Goal: Task Accomplishment & Management: Complete application form

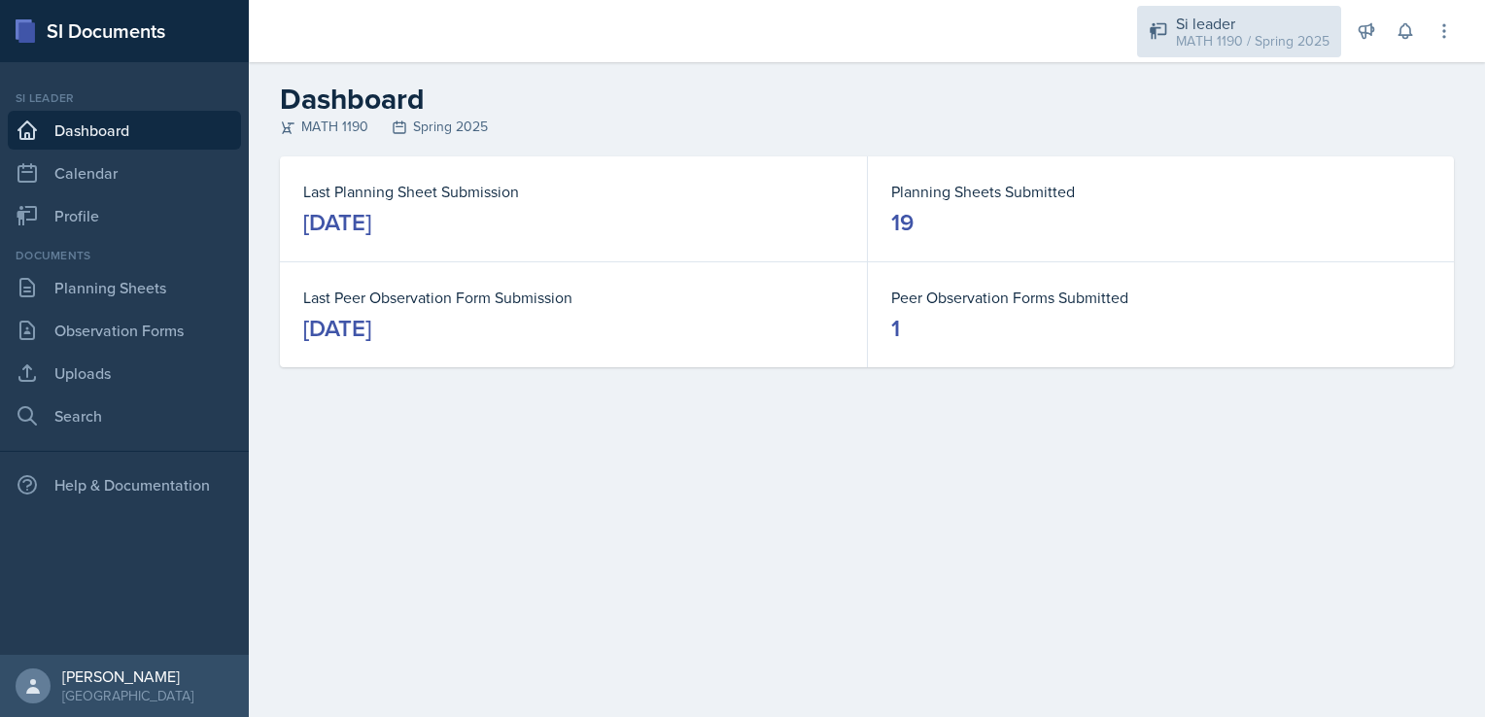
click at [1222, 37] on div "MATH 1190 / Spring 2025" at bounding box center [1253, 41] width 154 height 20
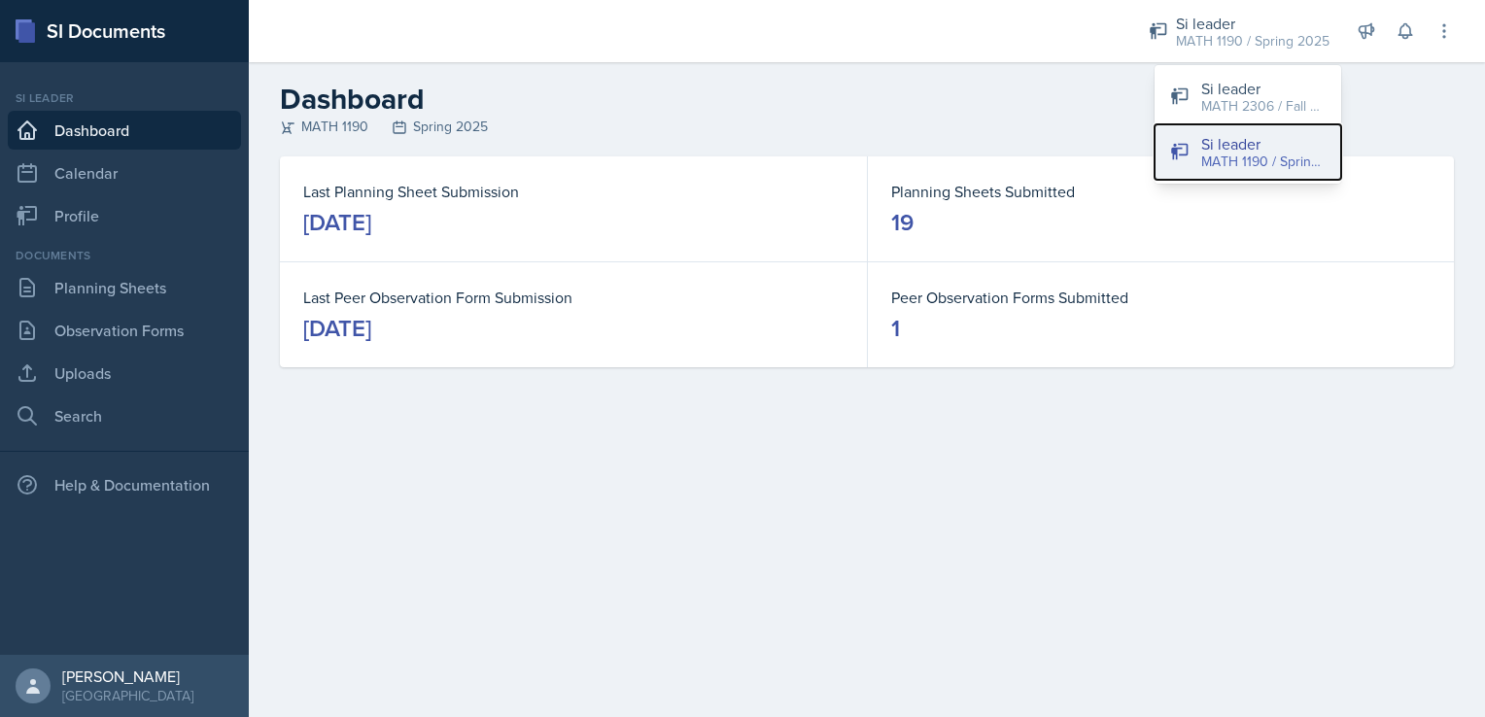
click at [1240, 170] on div "MATH 1190 / Spring 2025" at bounding box center [1263, 162] width 124 height 20
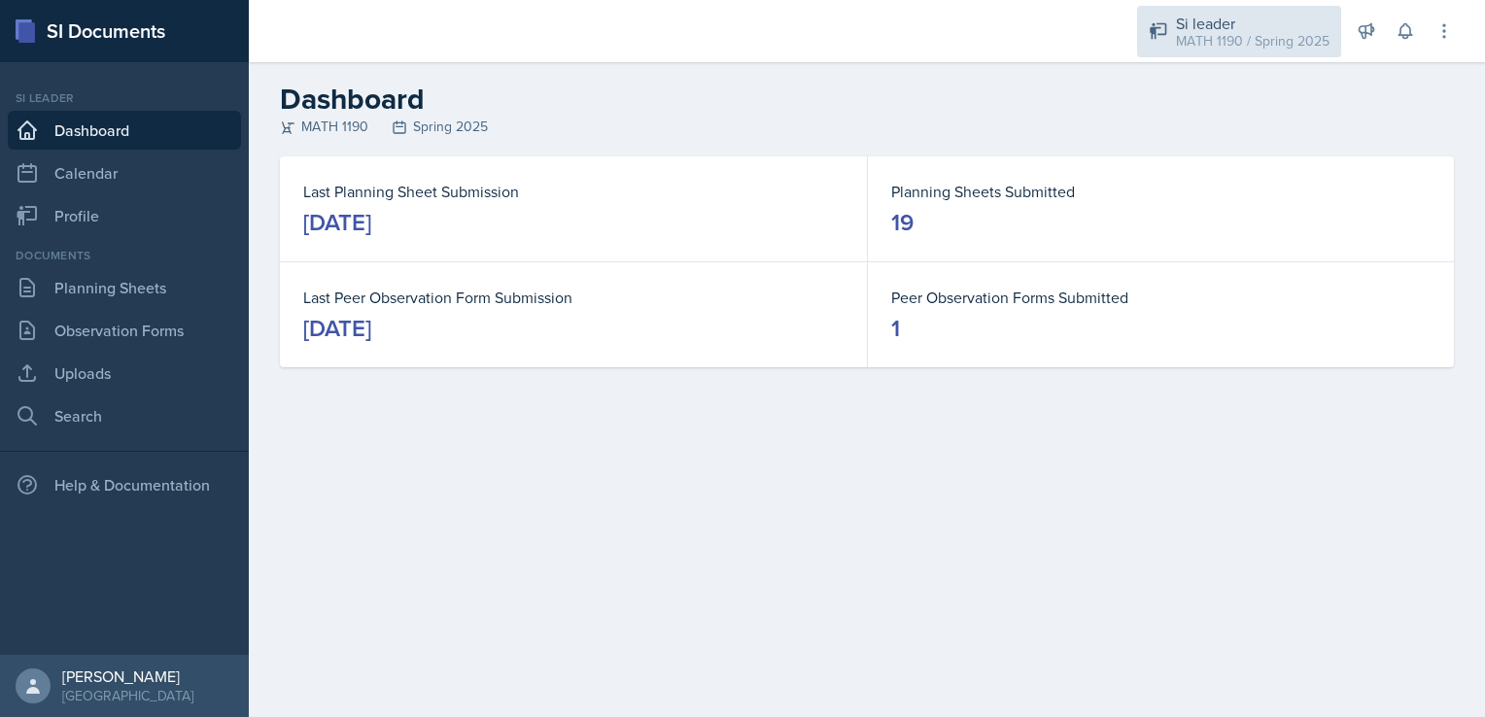
click at [1232, 25] on div "Si leader" at bounding box center [1253, 23] width 154 height 23
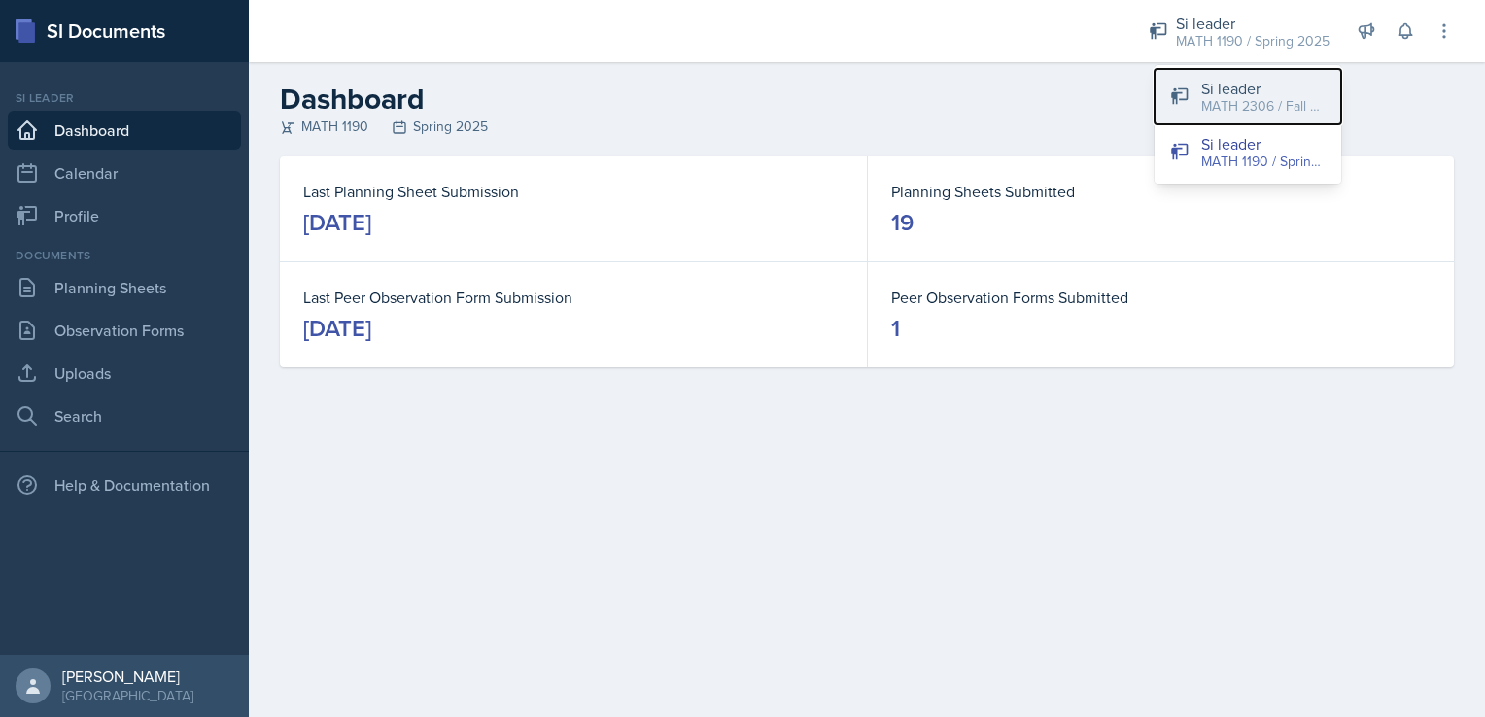
click at [1224, 96] on div "MATH 2306 / Fall 2025" at bounding box center [1263, 106] width 124 height 20
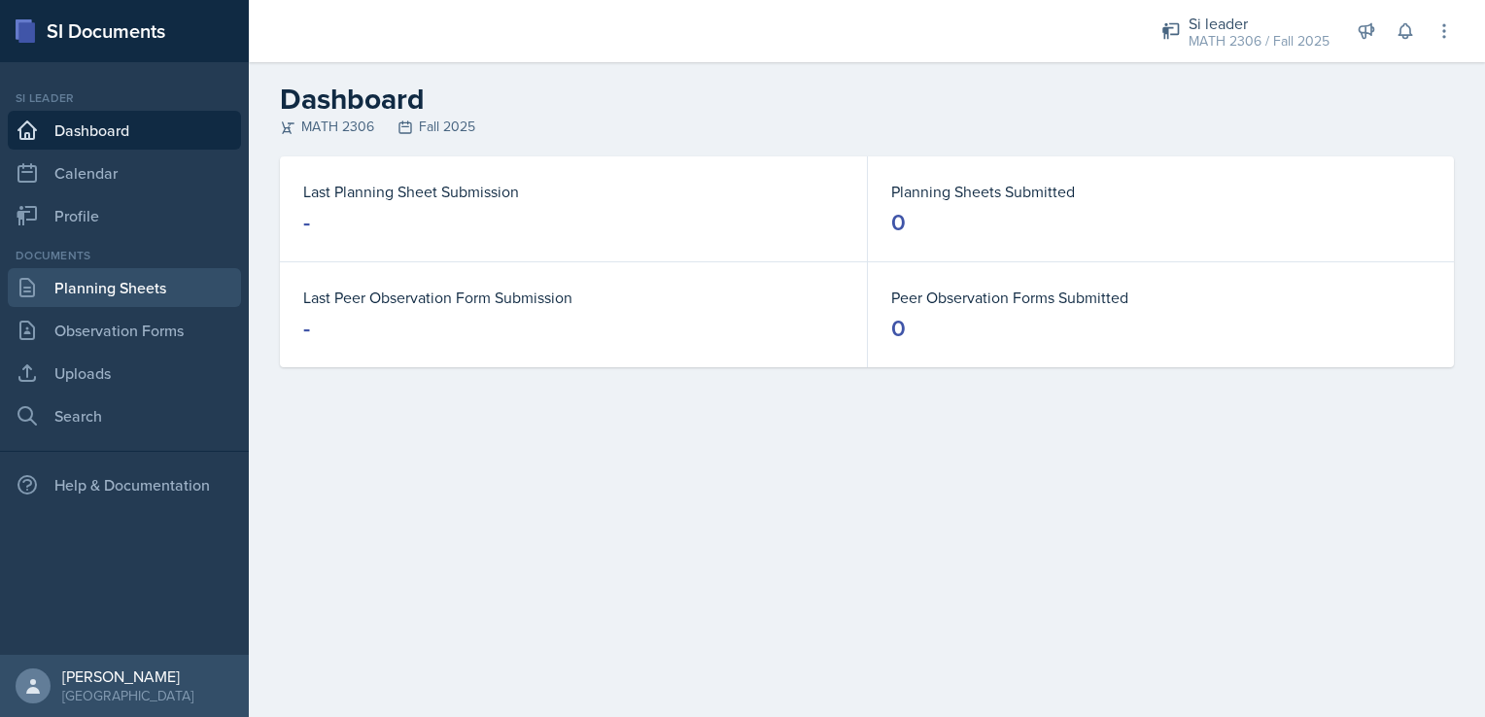
click at [148, 301] on link "Planning Sheets" at bounding box center [124, 287] width 233 height 39
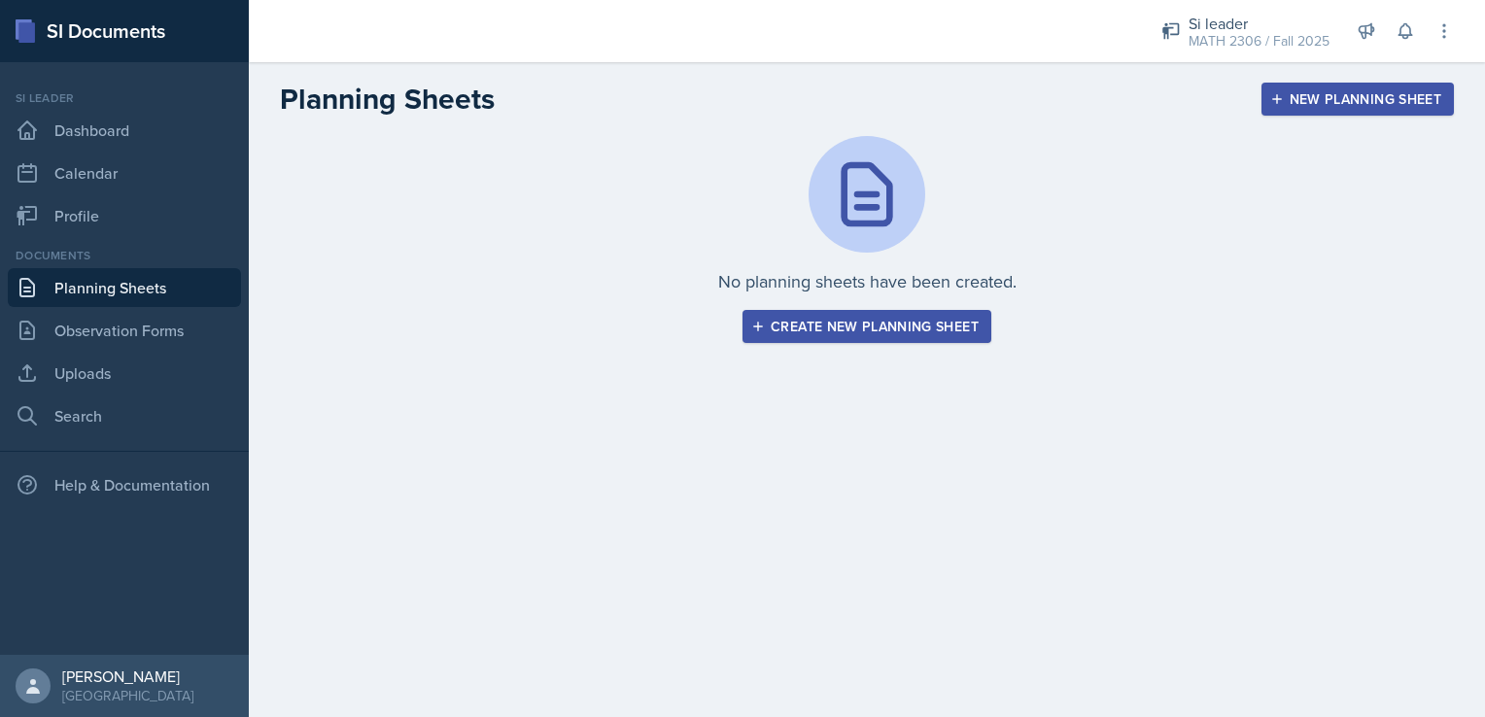
click at [910, 333] on div "Create new planning sheet" at bounding box center [867, 327] width 224 height 16
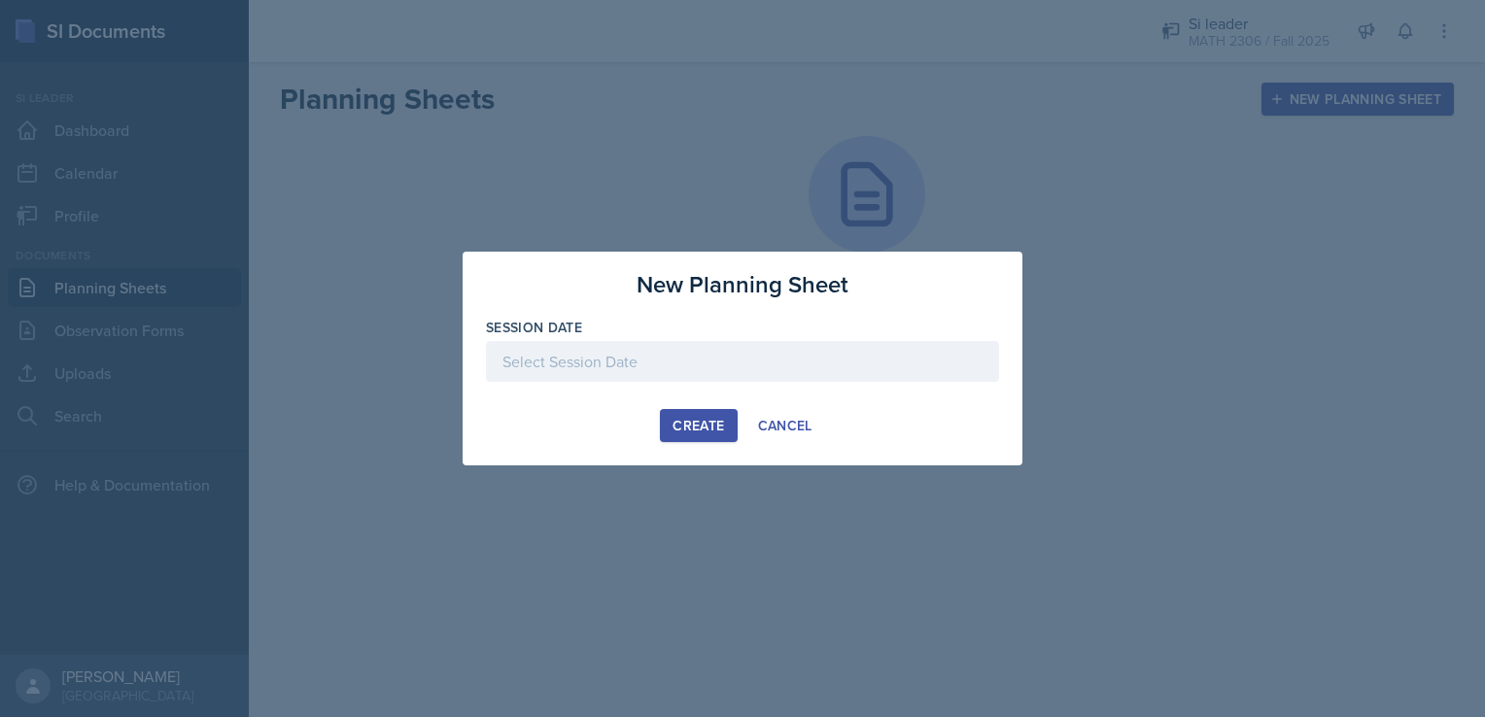
click at [633, 371] on div at bounding box center [742, 361] width 513 height 41
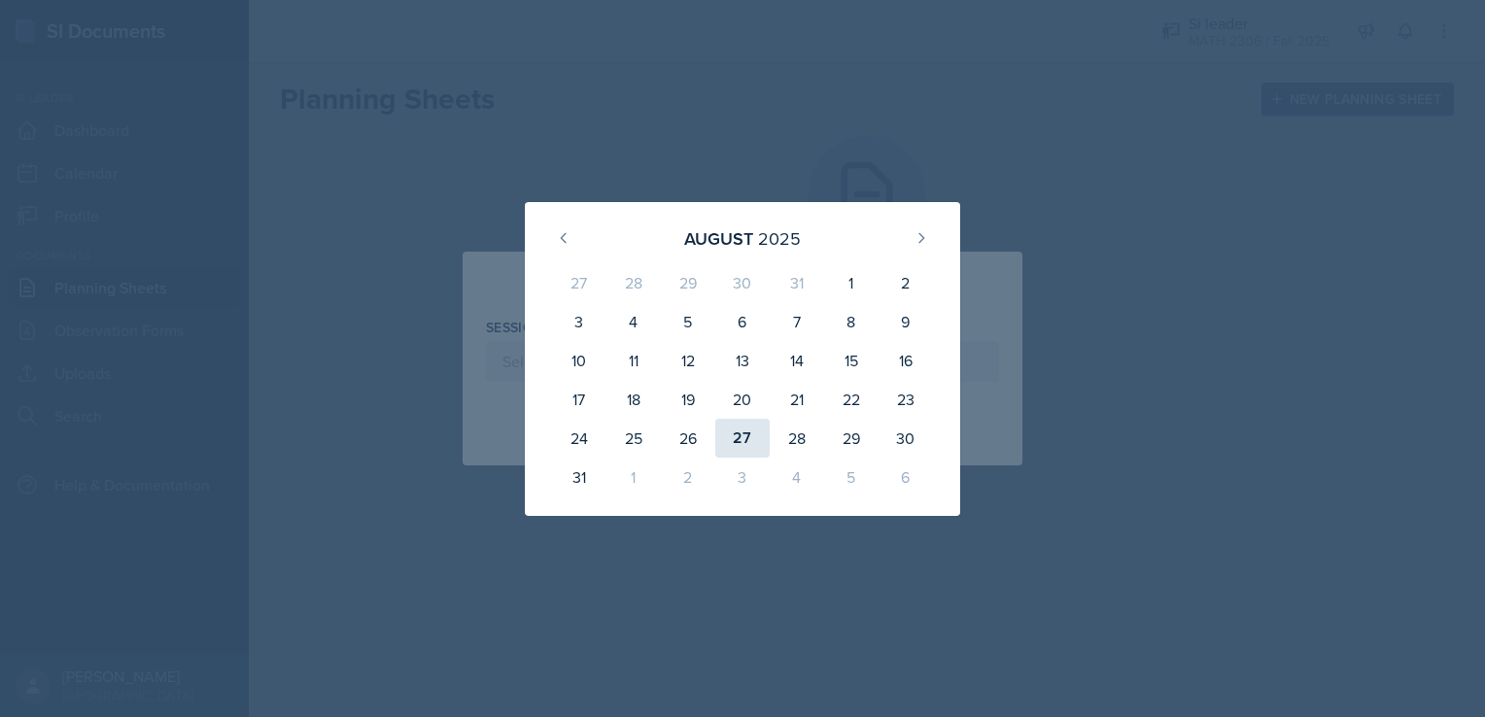
click at [732, 446] on div "27" at bounding box center [742, 438] width 54 height 39
type input "[DATE]"
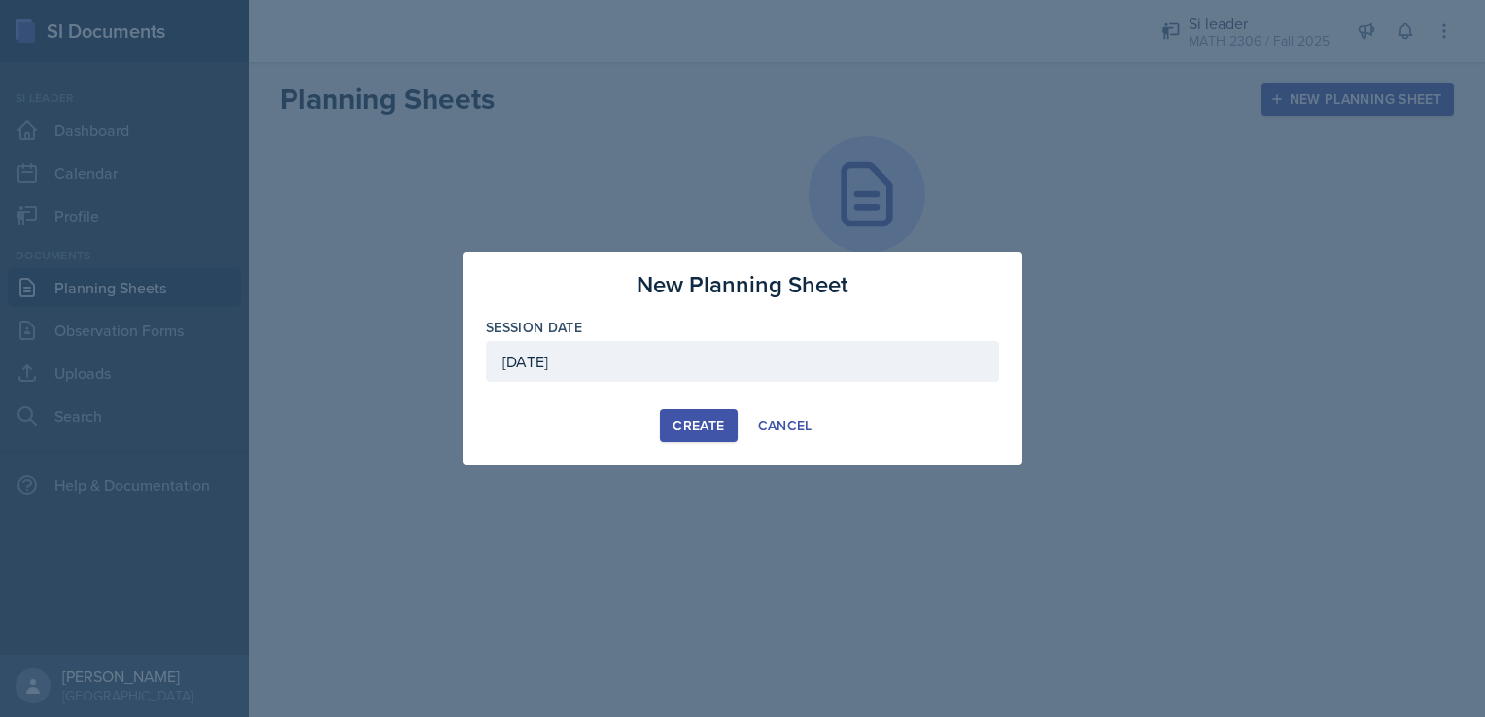
click at [711, 437] on button "Create" at bounding box center [698, 425] width 77 height 33
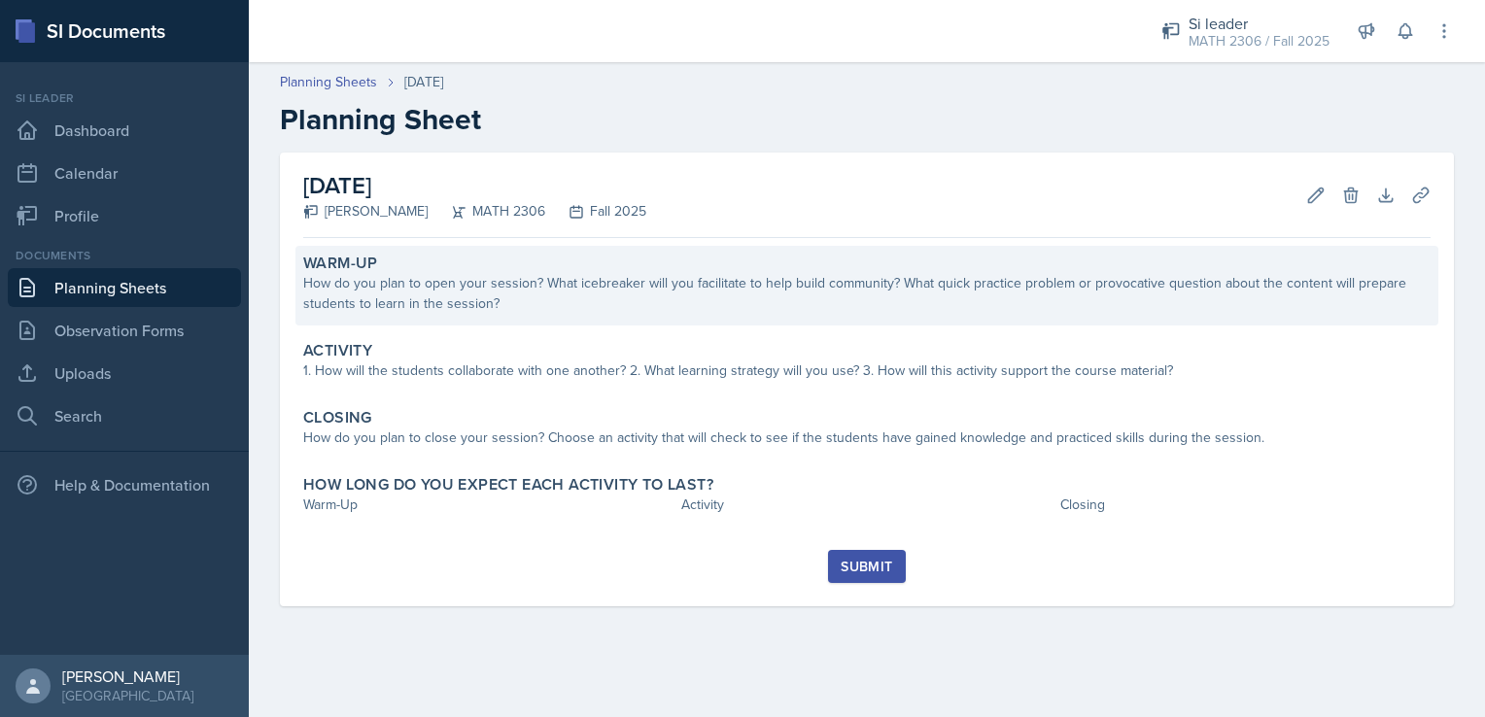
click at [603, 307] on div "How do you plan to open your session? What icebreaker will you facilitate to he…" at bounding box center [866, 293] width 1127 height 41
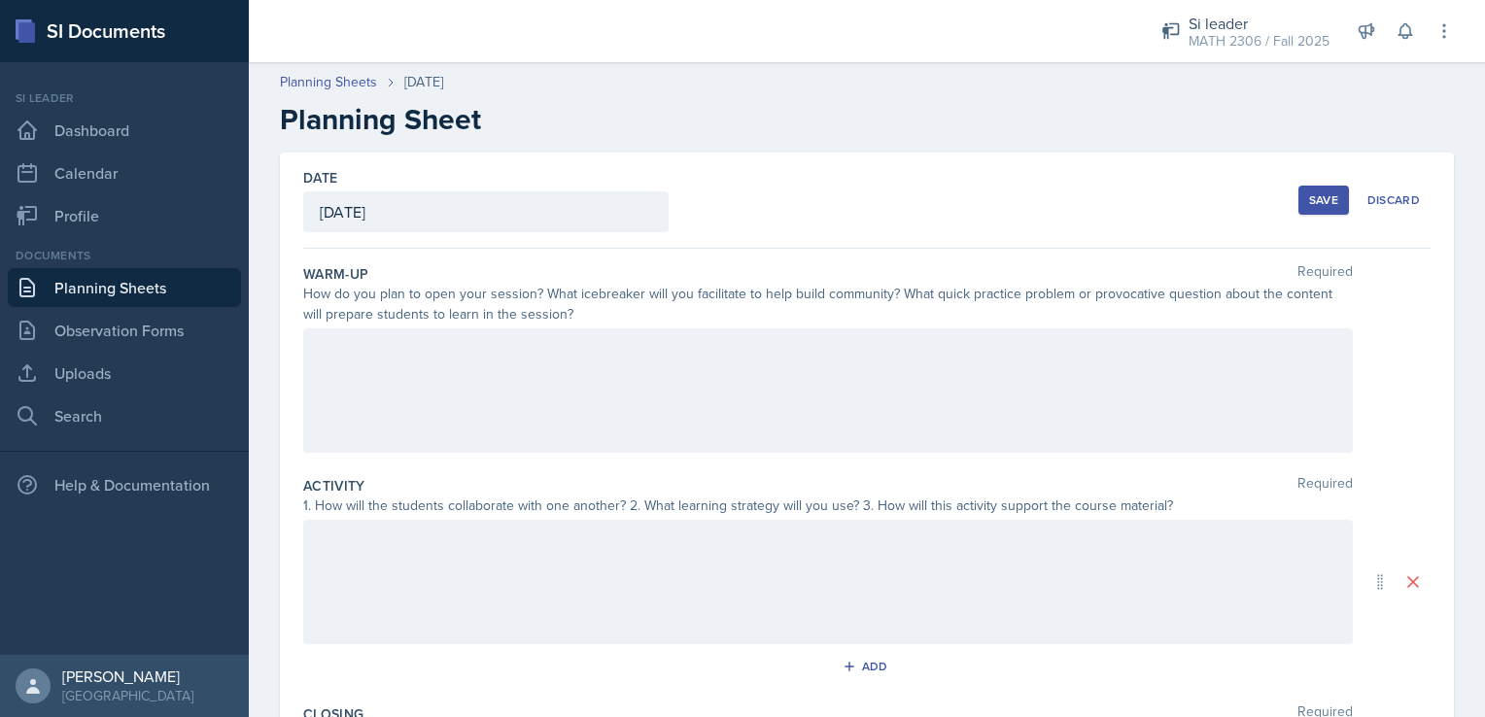
click at [604, 343] on div at bounding box center [828, 390] width 1050 height 124
click at [1111, 367] on div "Start with a further introduction to myself before asking students to share the…" at bounding box center [828, 390] width 1050 height 124
click at [1122, 400] on div "Start with a further introduction to myself before asking students to share the…" at bounding box center [828, 390] width 1050 height 124
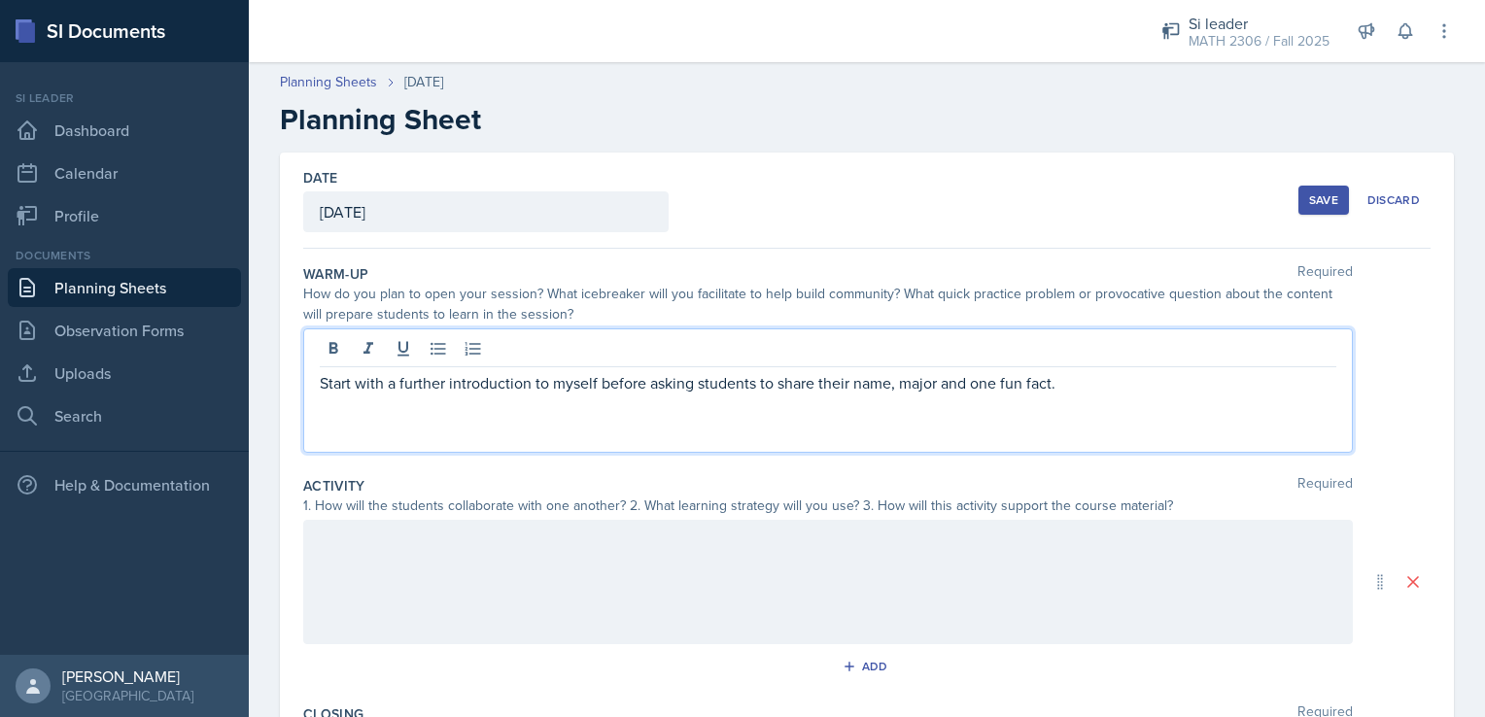
click at [1117, 373] on p "Start with a further introduction to myself before asking students to share the…" at bounding box center [828, 382] width 1016 height 23
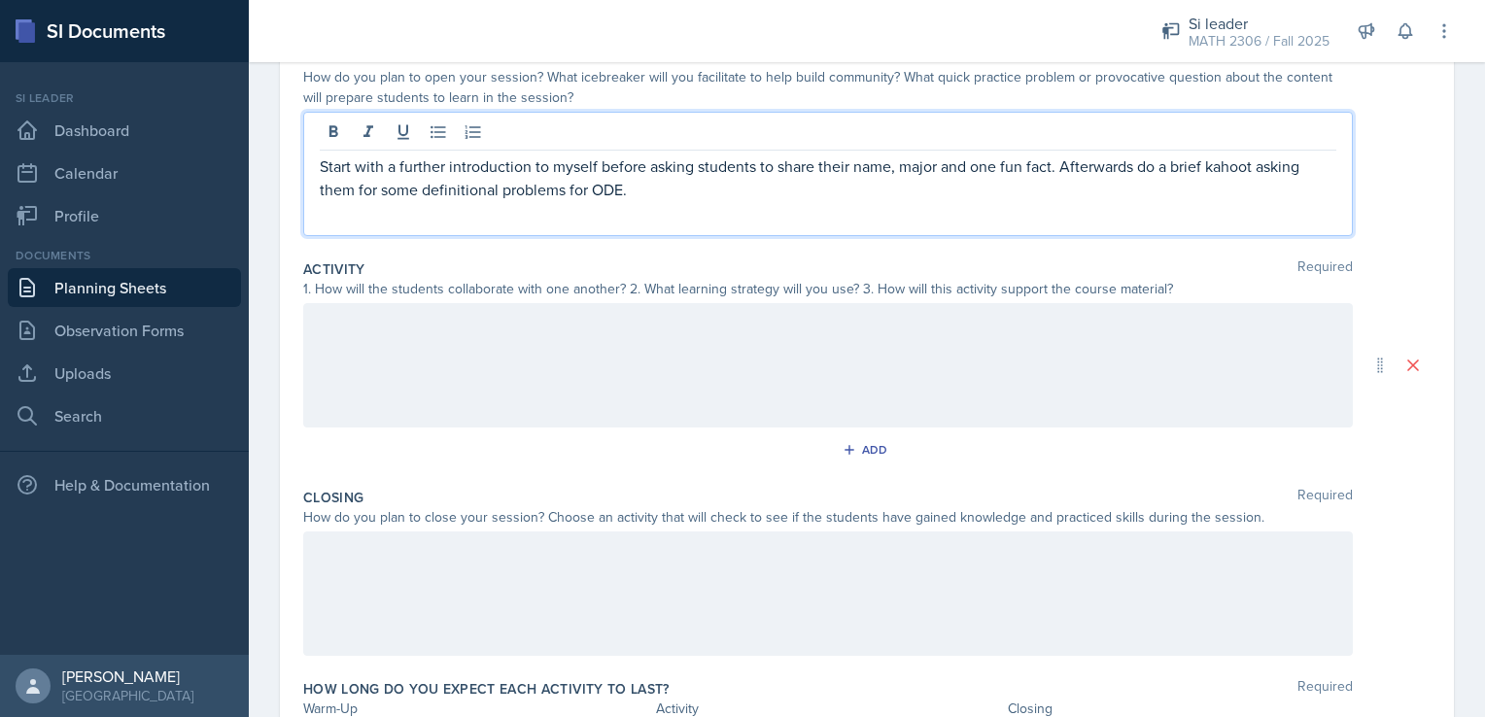
click at [855, 376] on div at bounding box center [828, 365] width 1050 height 124
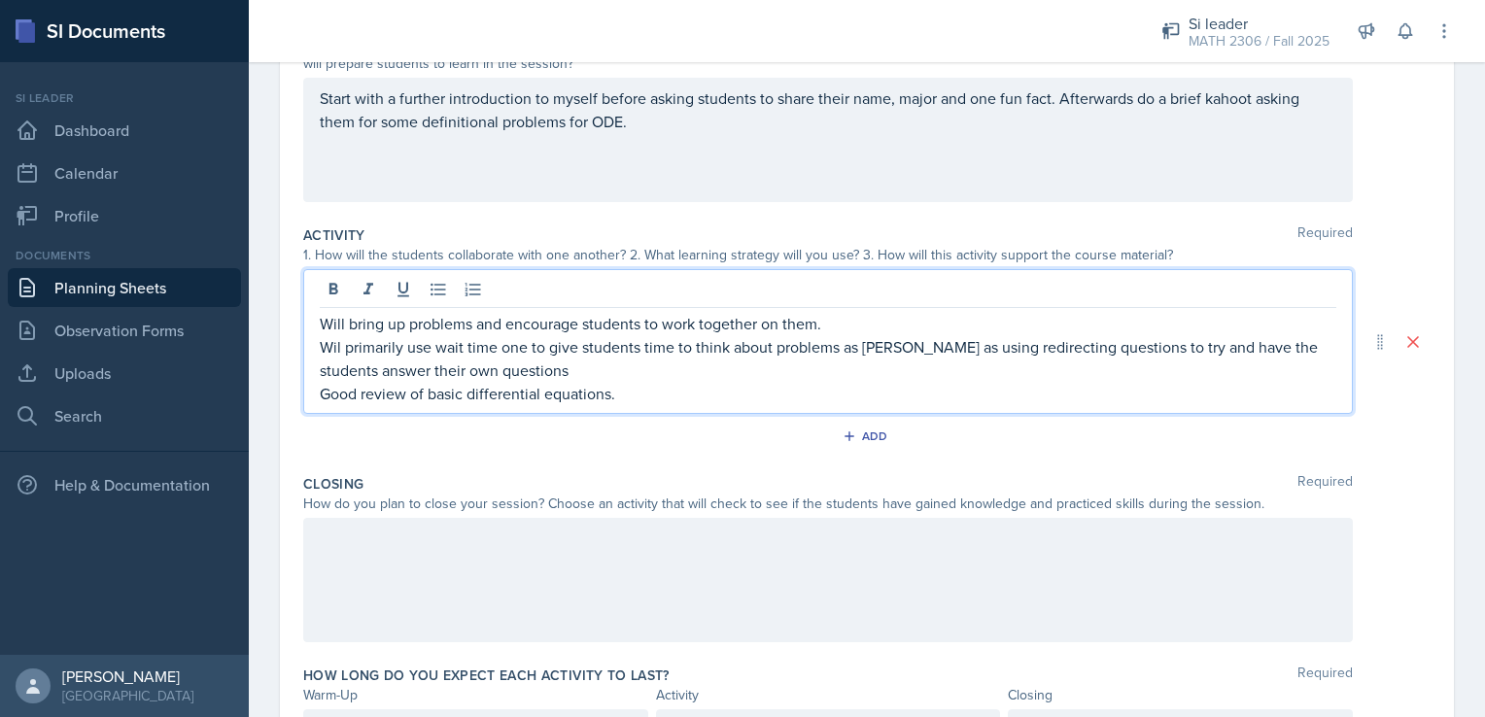
scroll to position [359, 0]
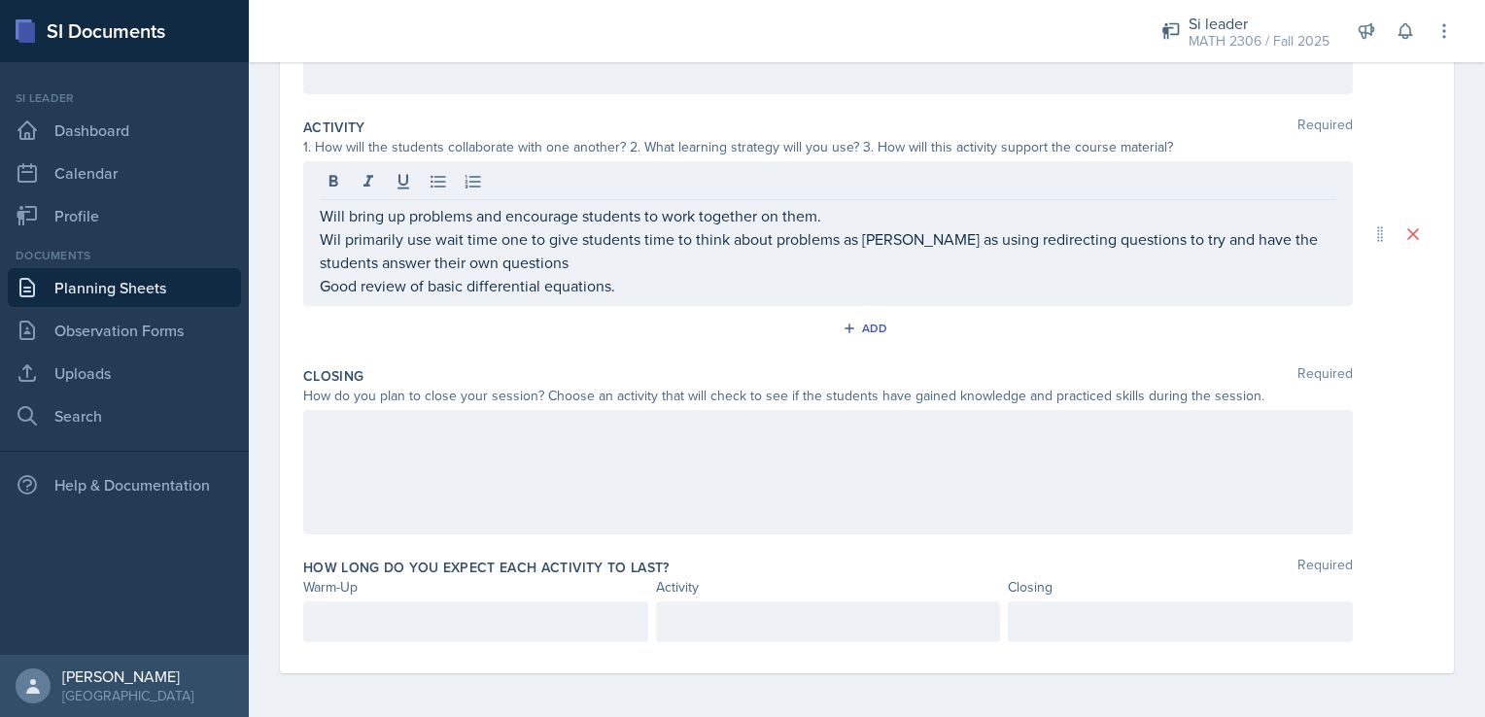
click at [801, 472] on div at bounding box center [828, 472] width 1050 height 124
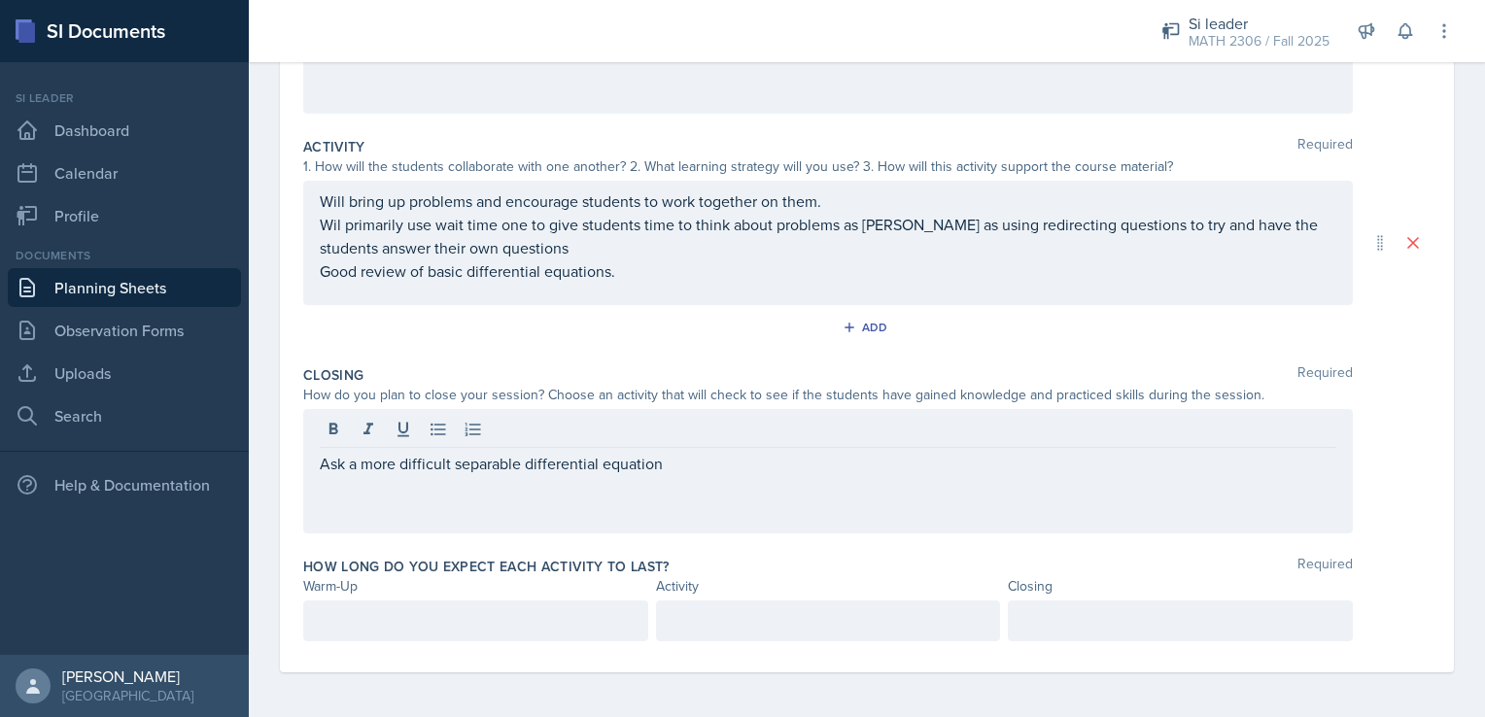
click at [431, 645] on div "How long do you expect each activity to last? Required Warm-Up Activity Closing" at bounding box center [866, 603] width 1127 height 108
click at [410, 620] on div at bounding box center [475, 621] width 345 height 41
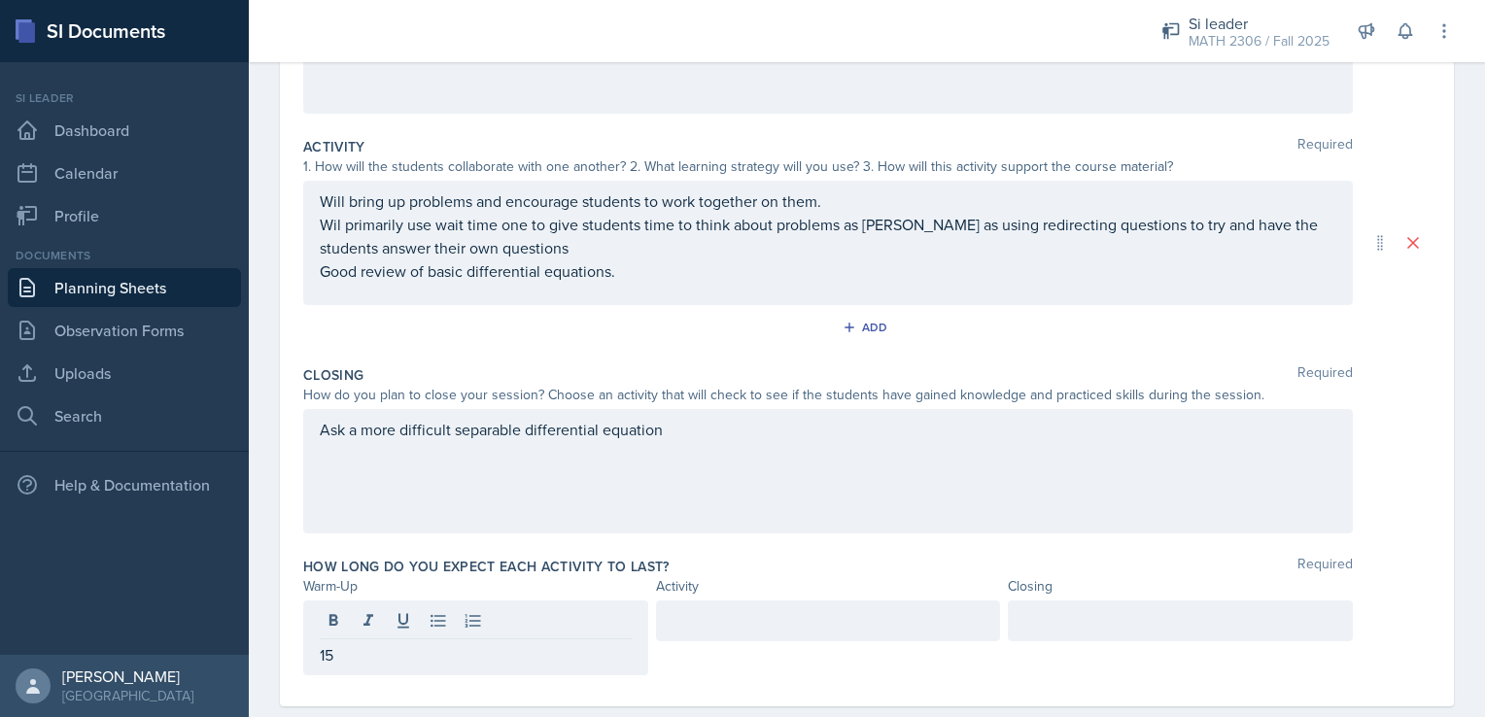
click at [797, 646] on div at bounding box center [828, 638] width 345 height 75
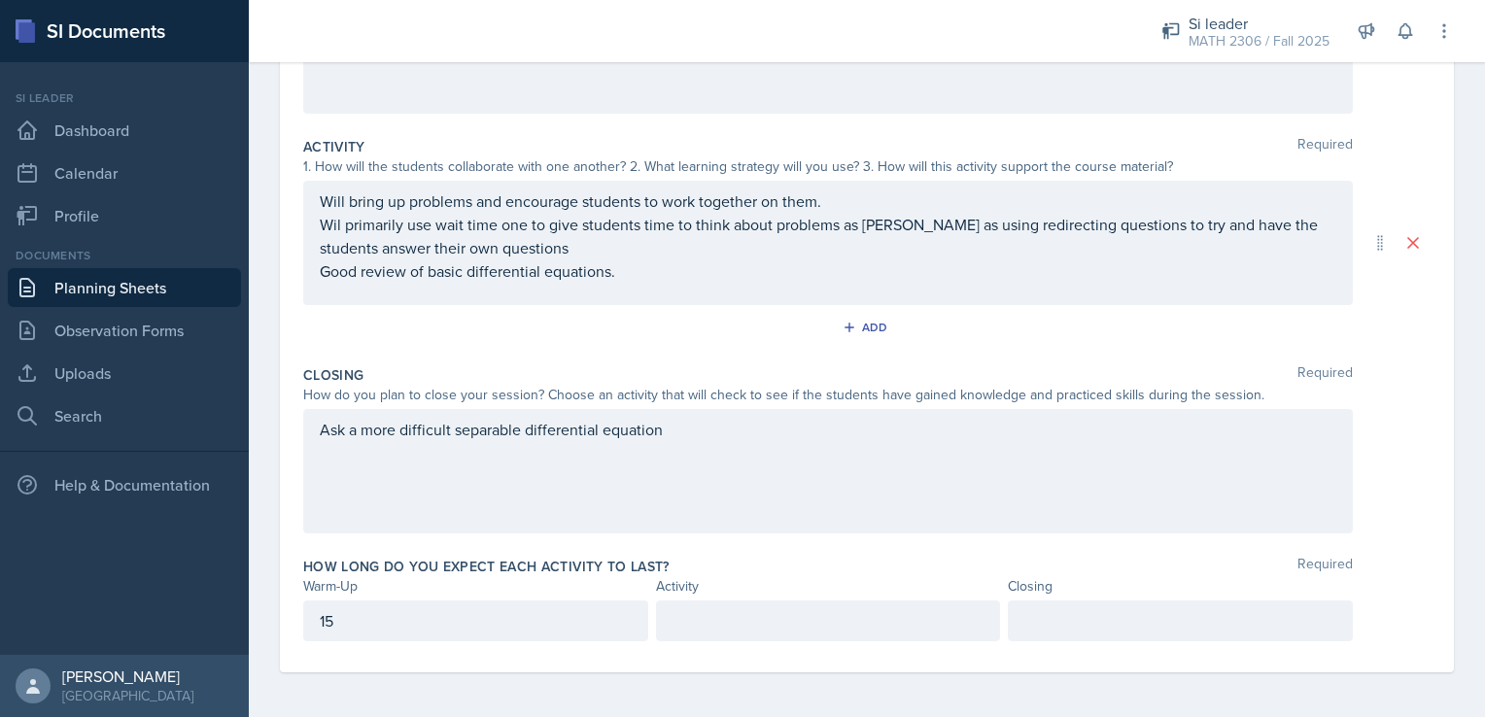
click at [785, 639] on div "How long do you expect each activity to last? Required Warm-Up Activity Closing…" at bounding box center [866, 603] width 1127 height 108
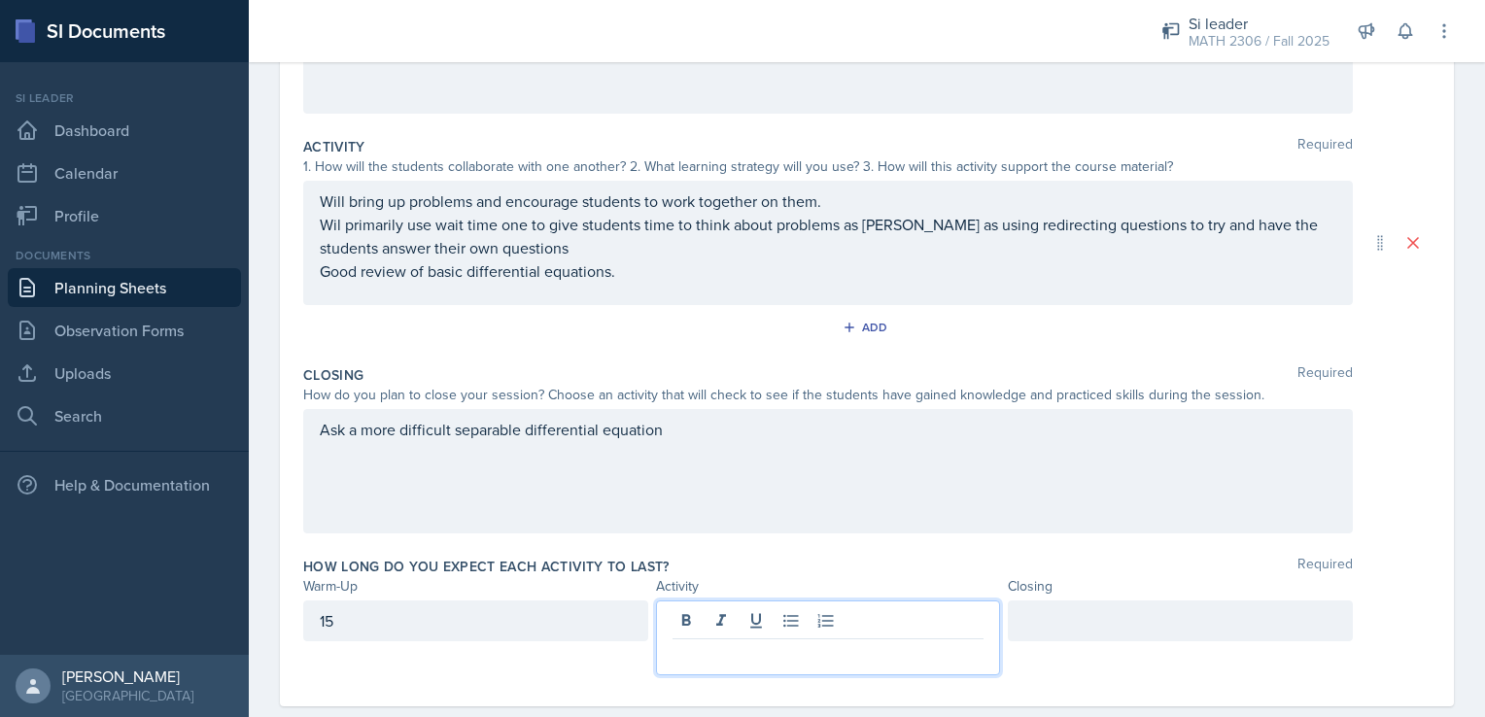
click at [760, 624] on div at bounding box center [828, 638] width 345 height 75
click at [1065, 654] on div at bounding box center [1180, 638] width 345 height 75
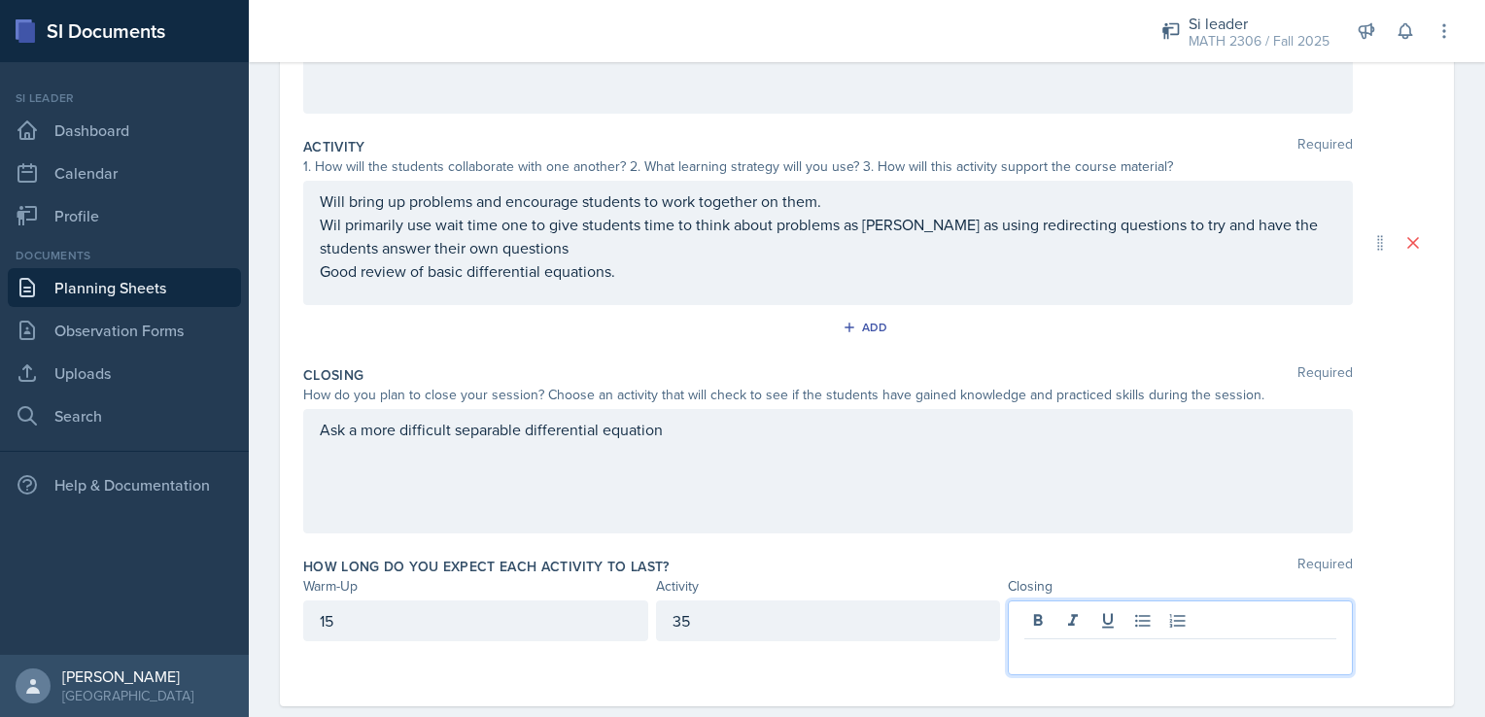
click at [1053, 629] on div at bounding box center [1180, 638] width 345 height 75
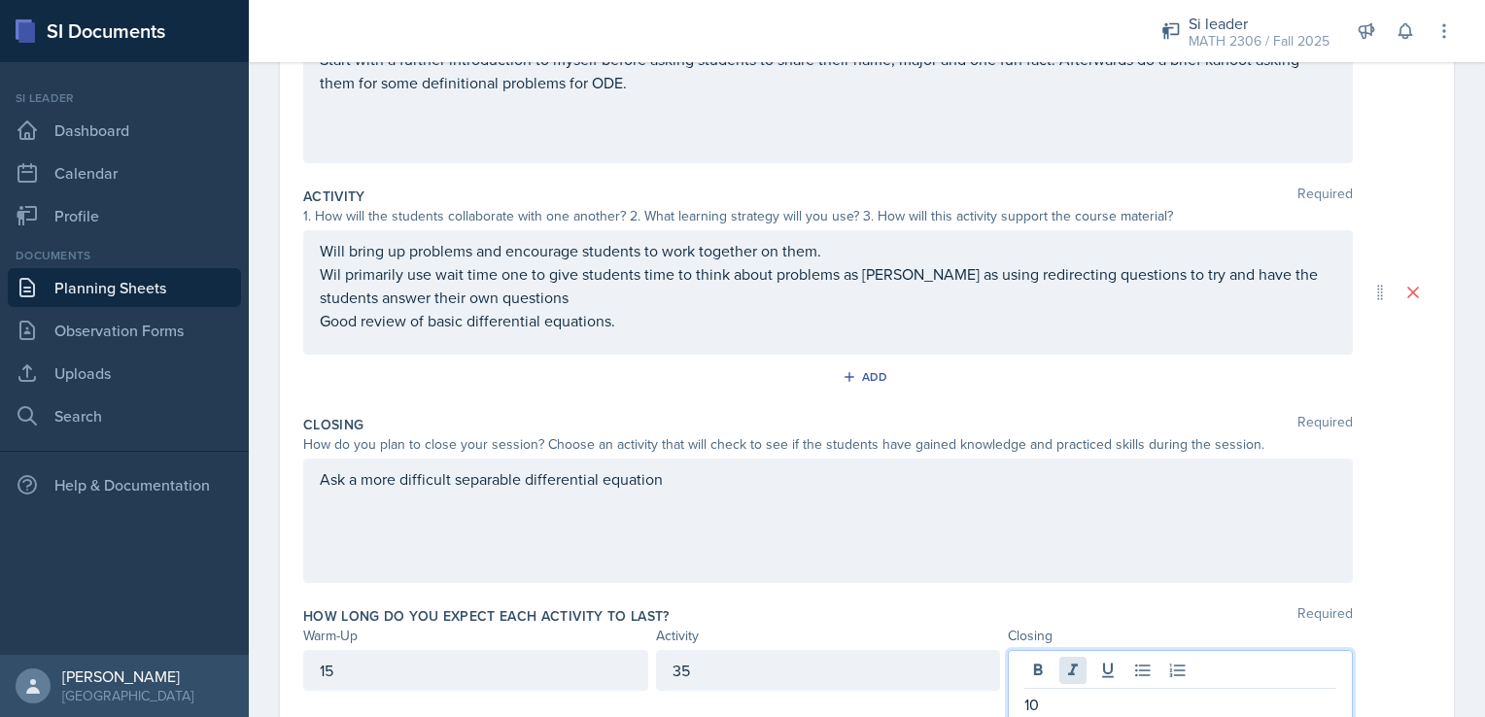
scroll to position [0, 0]
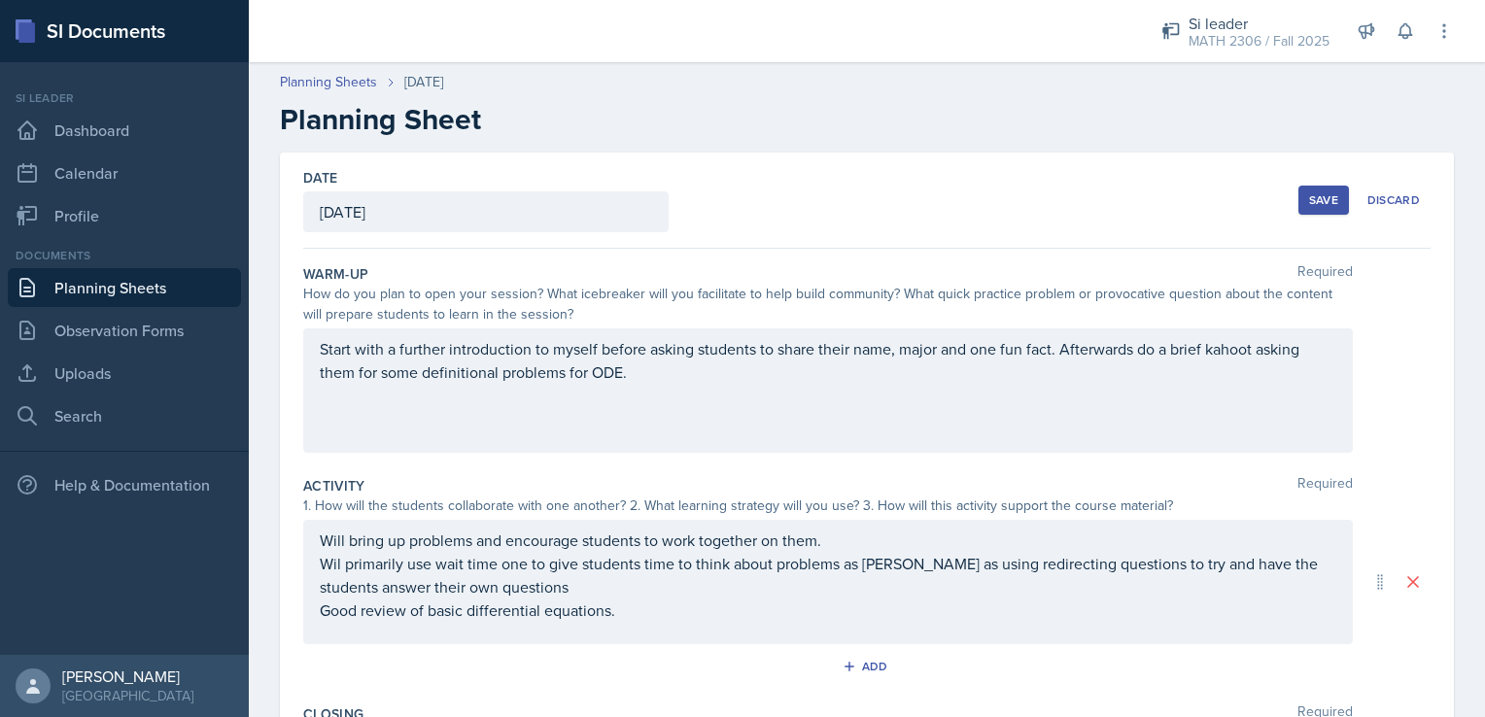
click at [1313, 193] on div "Save" at bounding box center [1323, 200] width 29 height 16
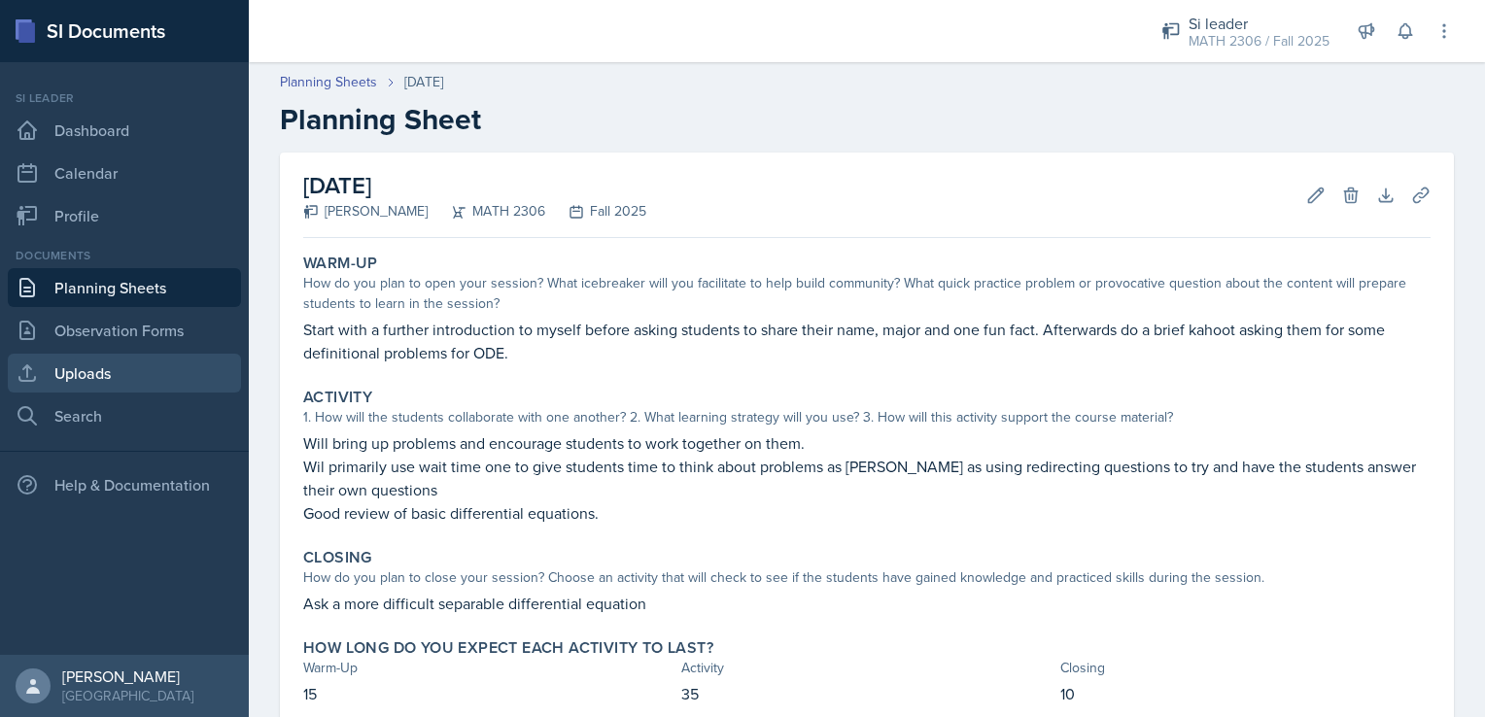
click at [97, 386] on link "Uploads" at bounding box center [124, 373] width 233 height 39
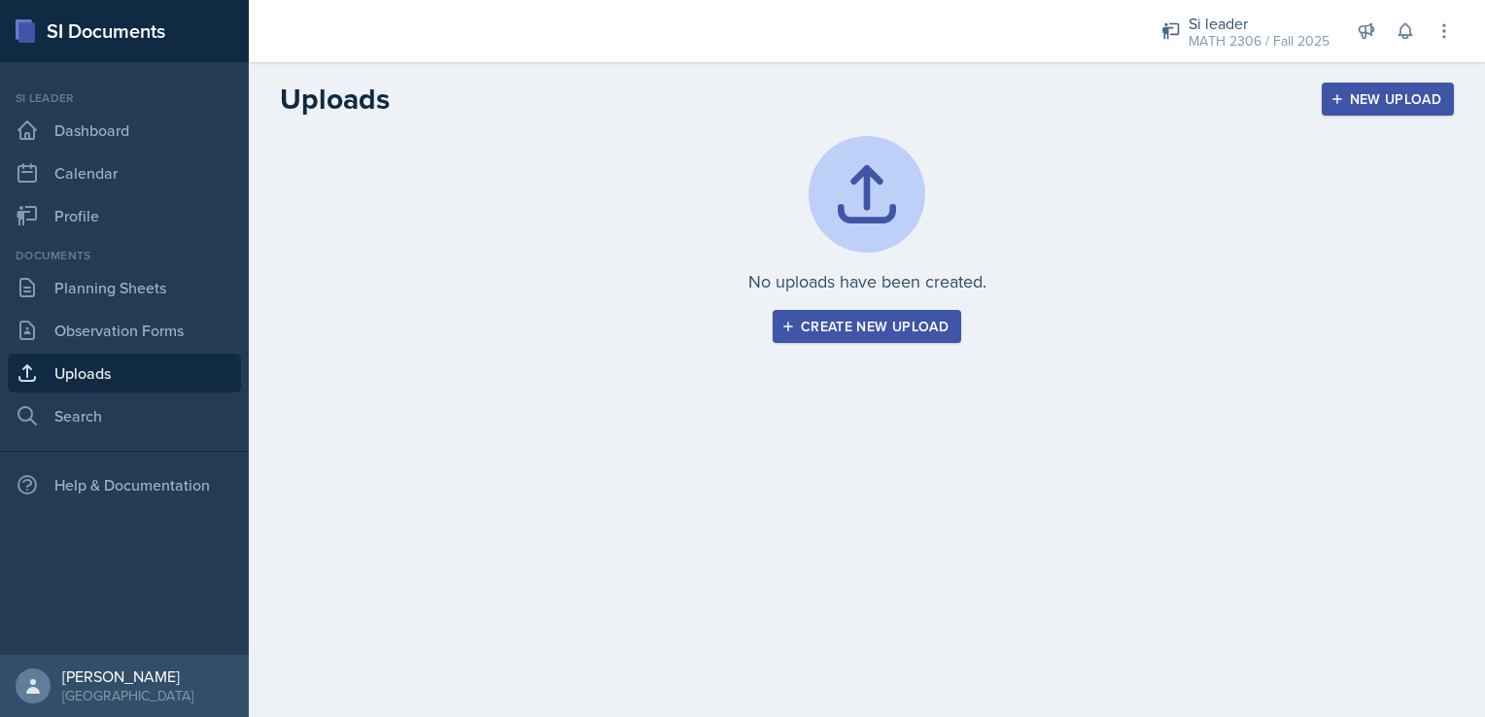
click at [858, 325] on div "Create new upload" at bounding box center [866, 327] width 163 height 16
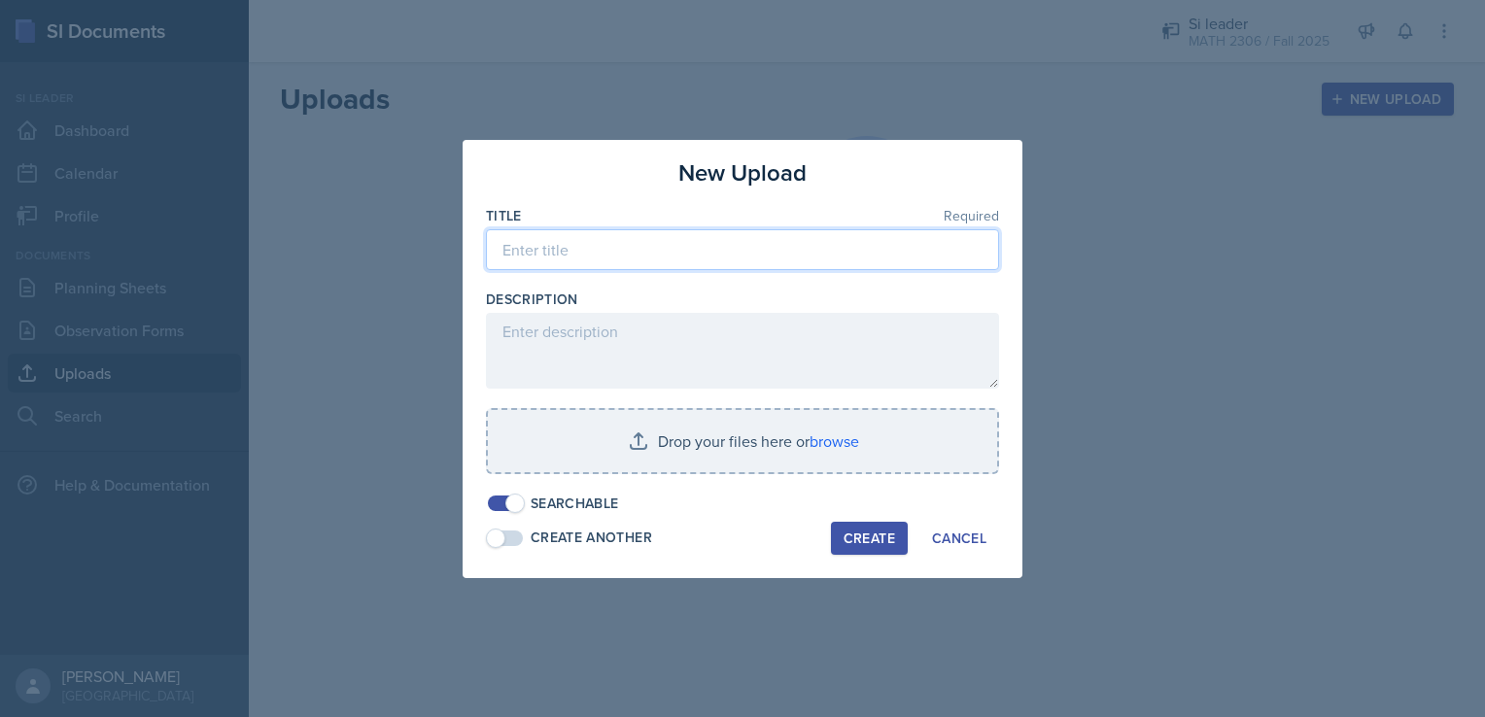
click at [757, 254] on input at bounding box center [742, 249] width 513 height 41
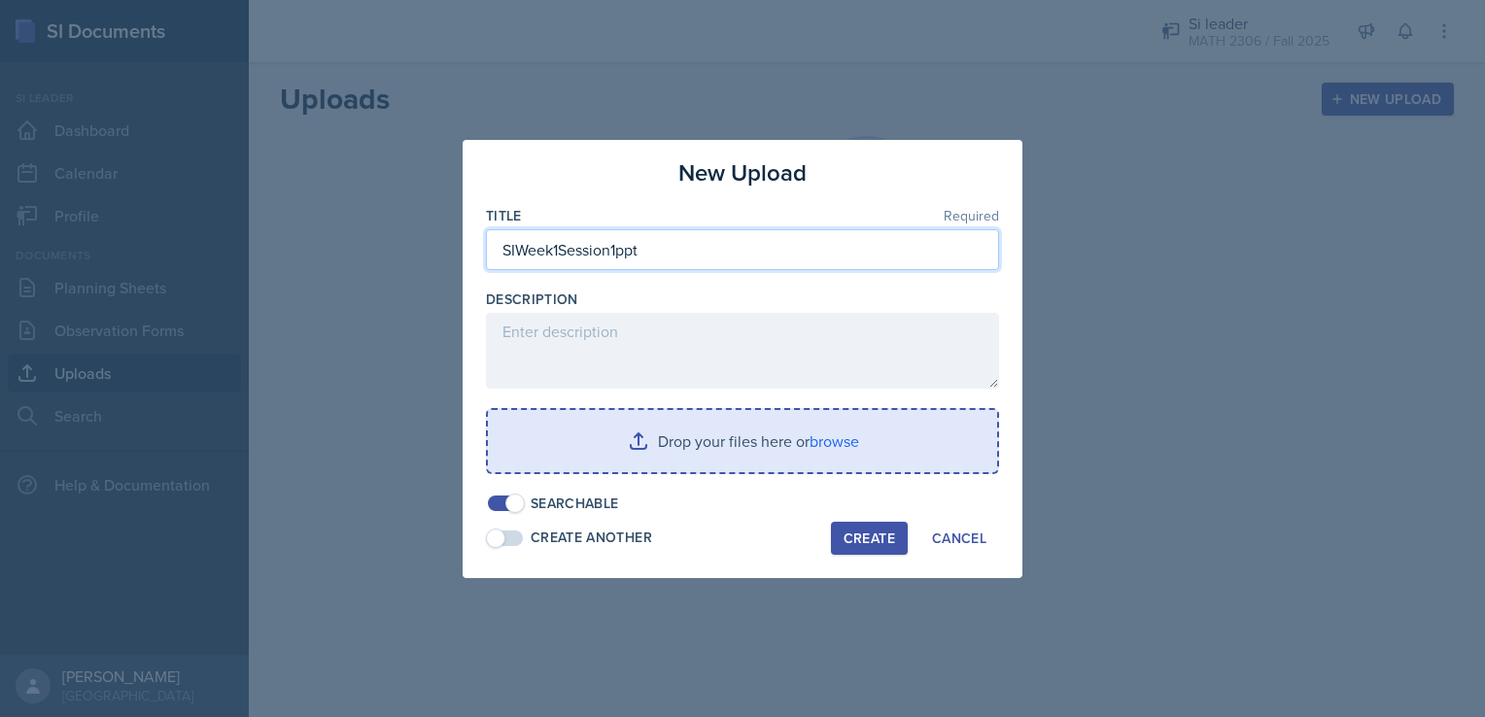
type input "SIWeek1Session1ppt"
click at [704, 453] on input "file" at bounding box center [742, 441] width 509 height 62
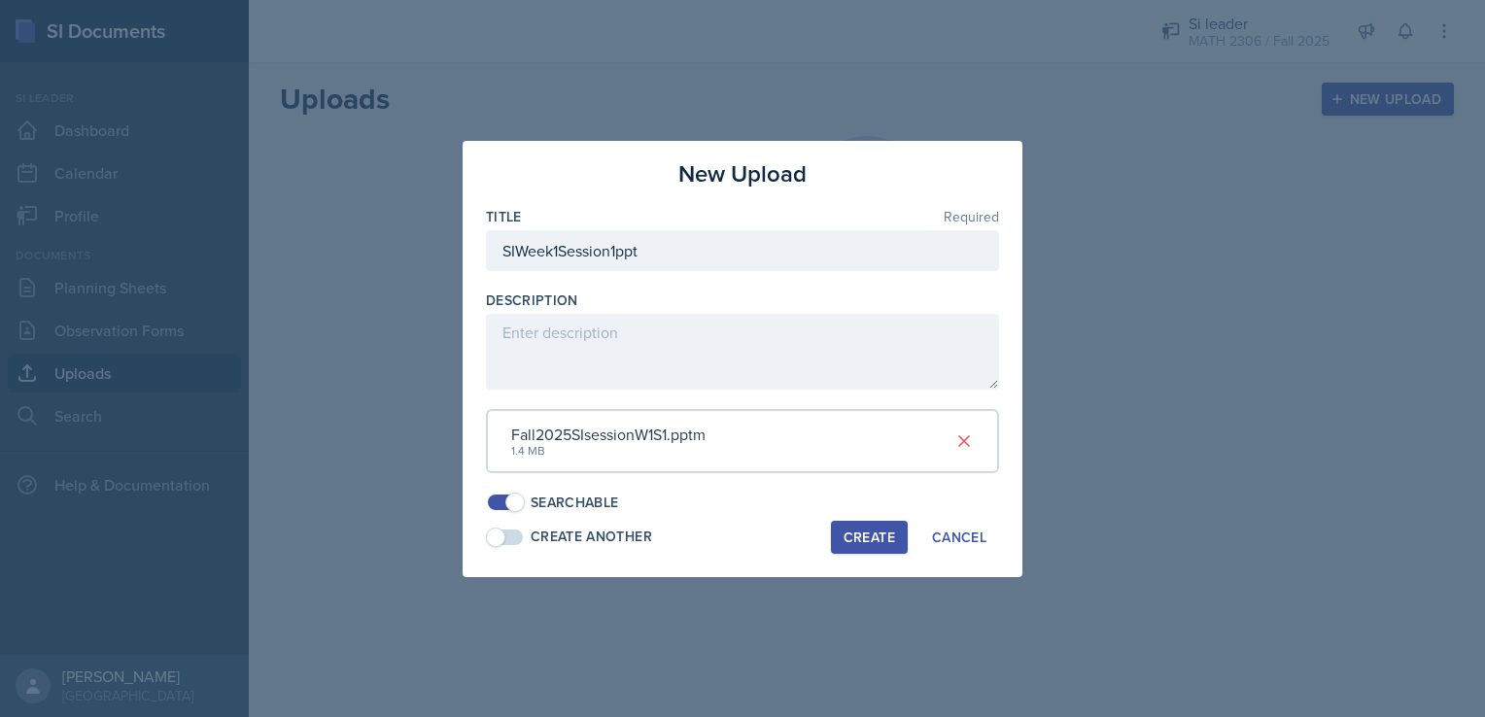
click at [861, 546] on button "Create" at bounding box center [869, 537] width 77 height 33
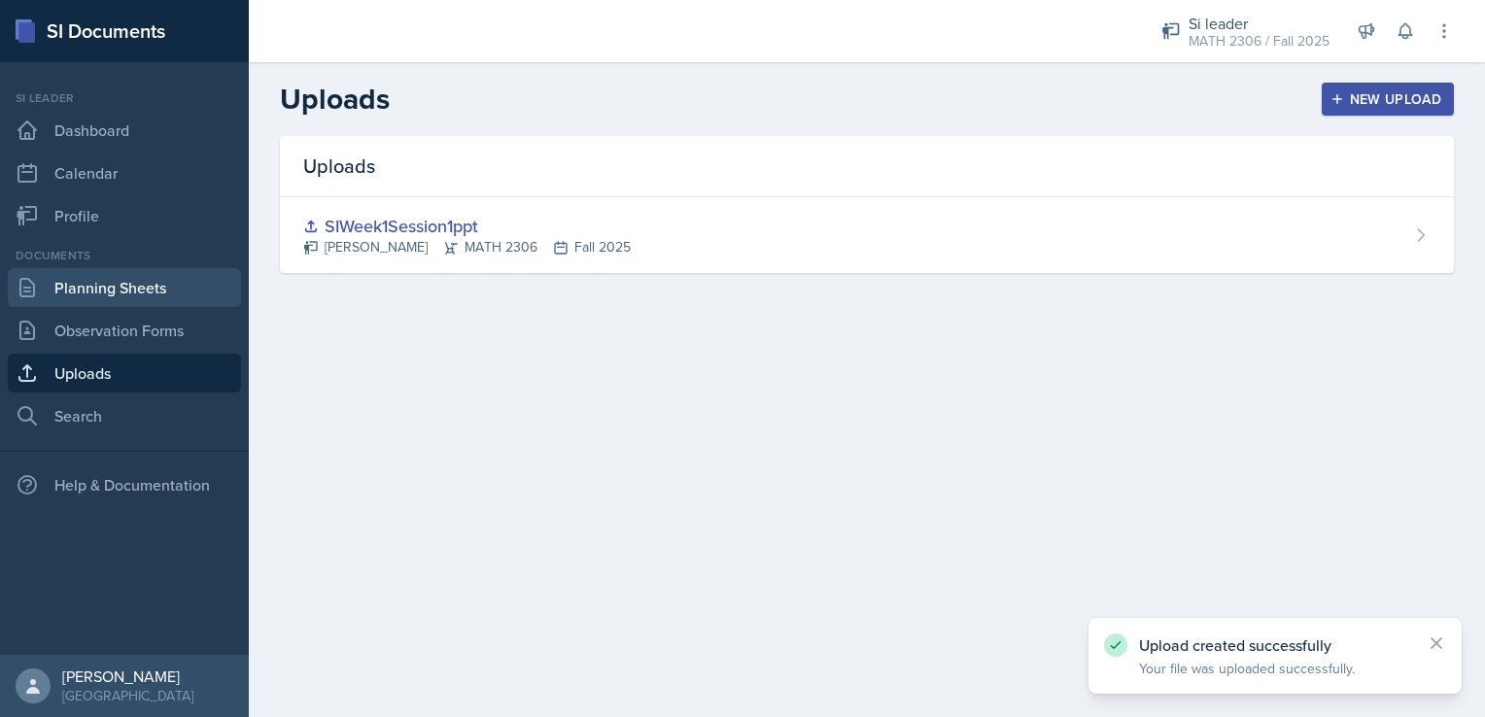
click at [202, 287] on link "Planning Sheets" at bounding box center [124, 287] width 233 height 39
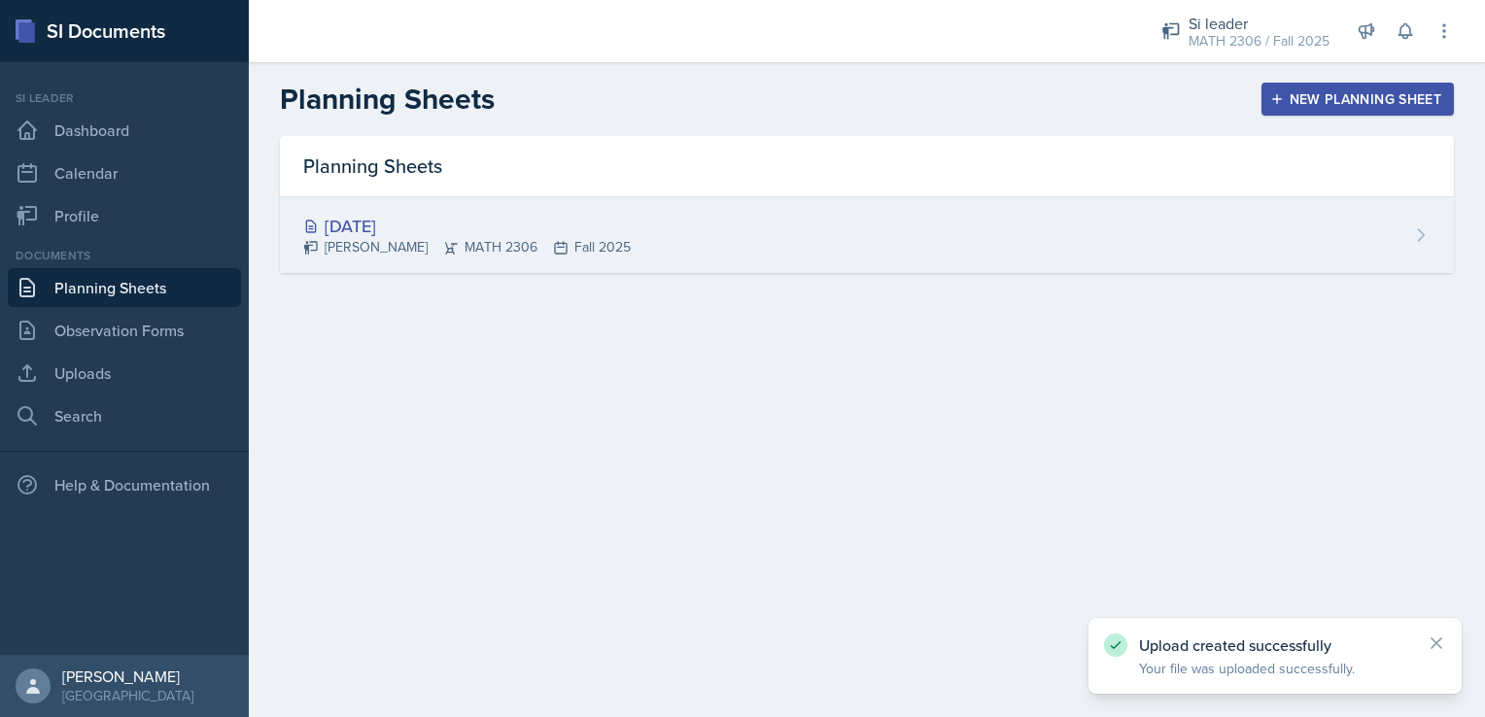
click at [550, 225] on div "[DATE]" at bounding box center [466, 226] width 327 height 26
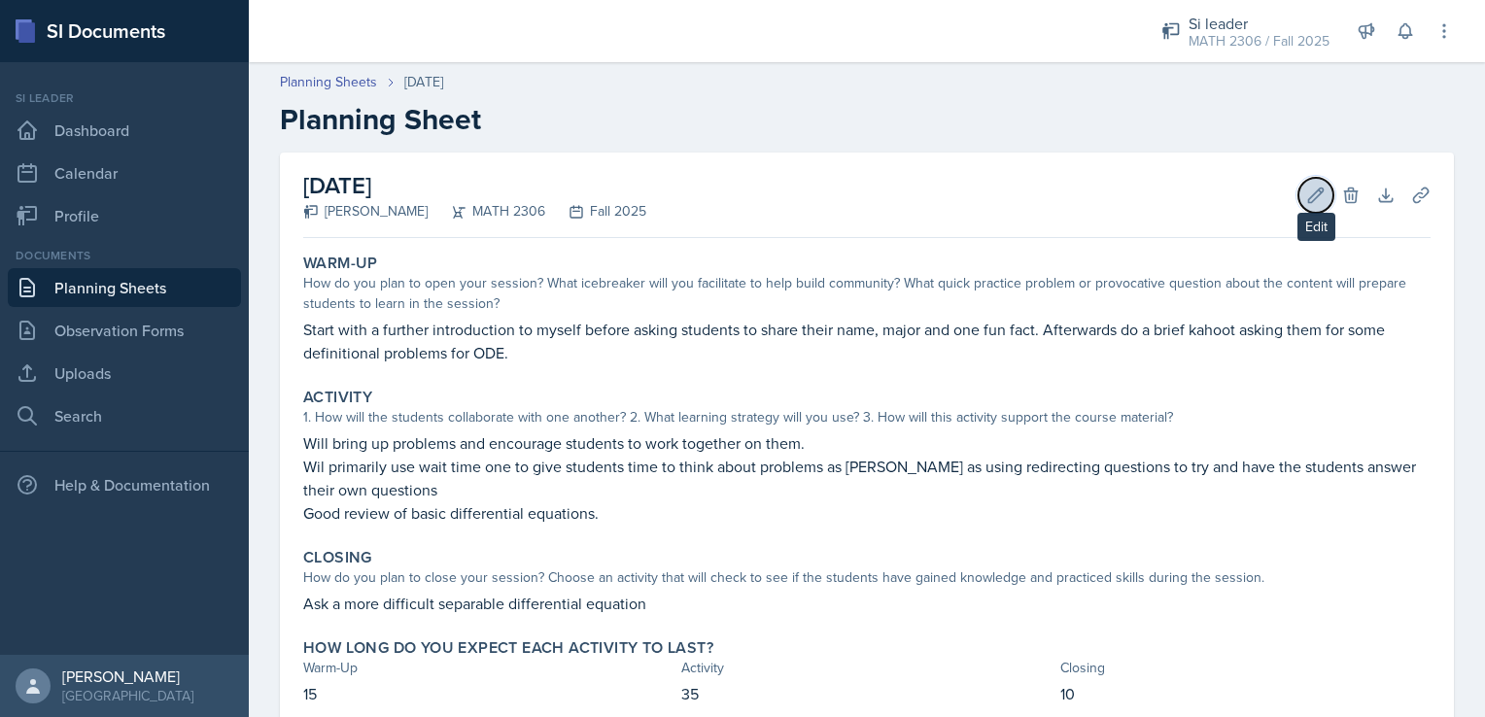
click at [1298, 206] on button "Edit" at bounding box center [1315, 195] width 35 height 35
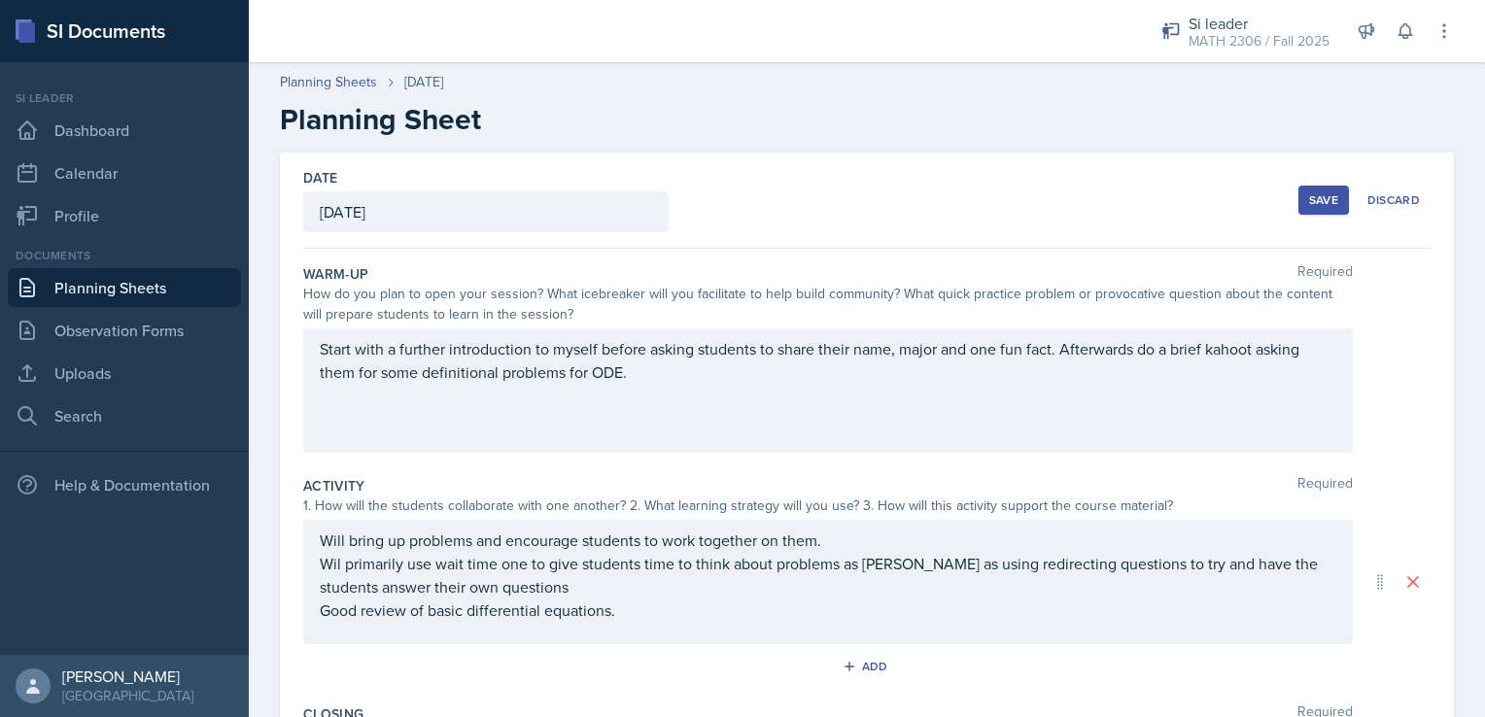
click at [1326, 208] on button "Save" at bounding box center [1323, 200] width 51 height 29
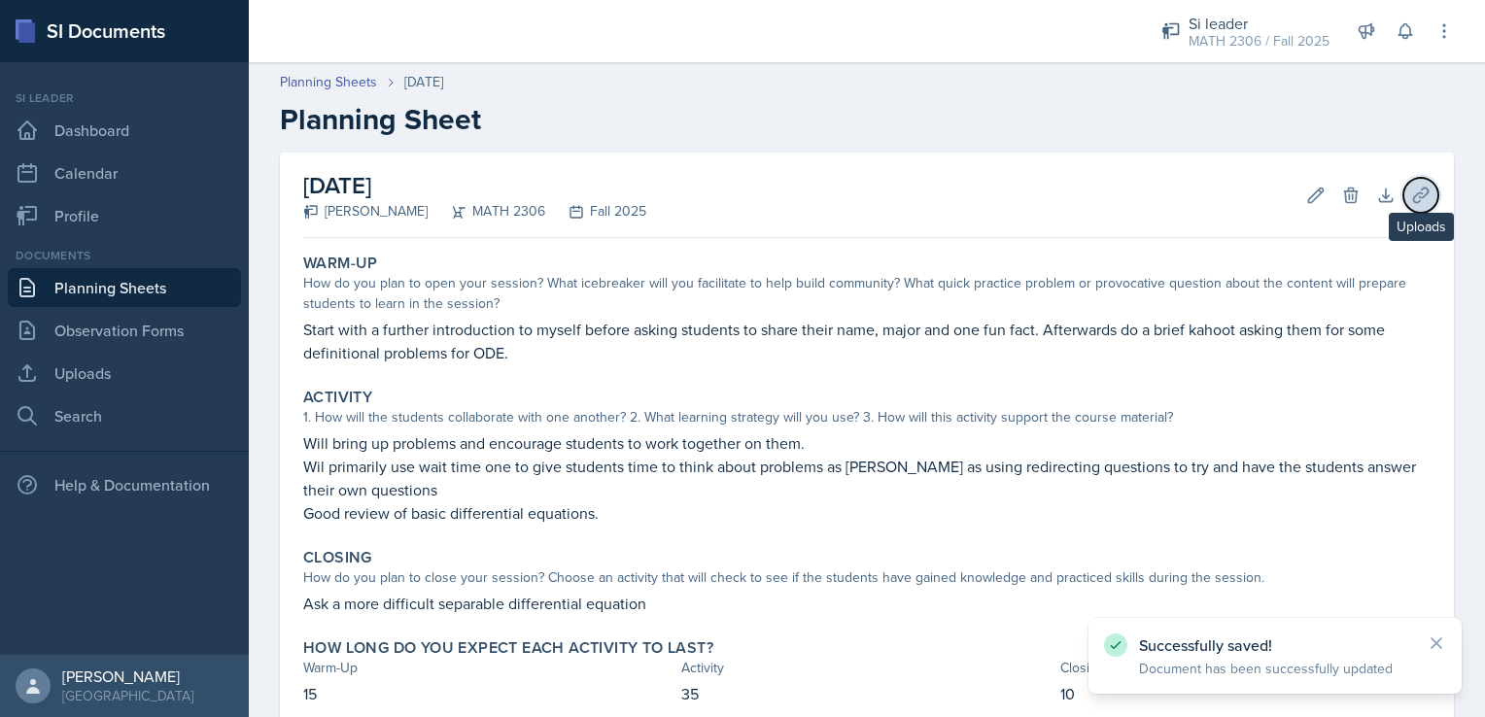
click at [1411, 198] on icon at bounding box center [1420, 195] width 19 height 19
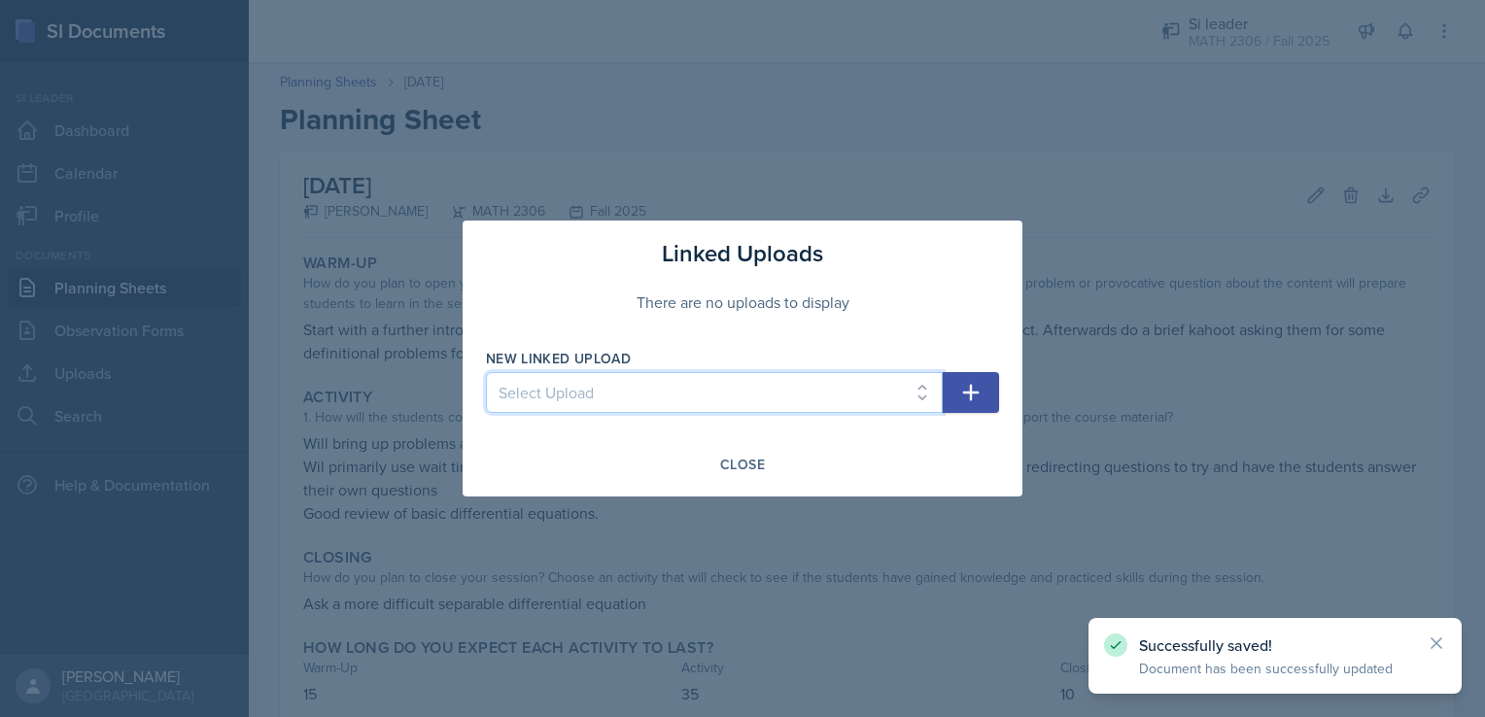
click at [719, 380] on select "Select Upload SIWeek1Session1ppt" at bounding box center [714, 392] width 457 height 41
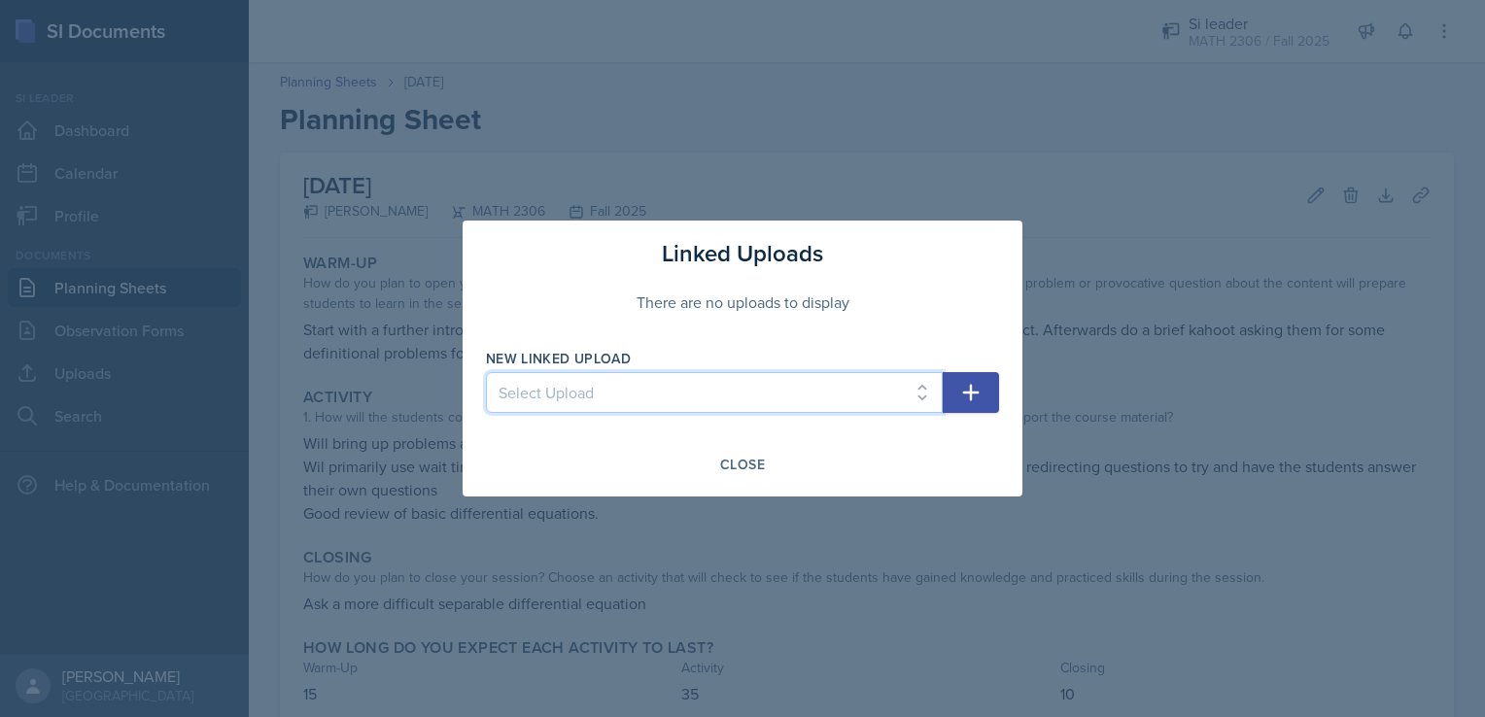
select select "2b370c53-d0d8-4259-a552-20049bb9d92b"
click at [486, 372] on select "Select Upload SIWeek1Session1ppt" at bounding box center [714, 392] width 457 height 41
click at [967, 400] on icon "button" at bounding box center [970, 392] width 23 height 23
select select
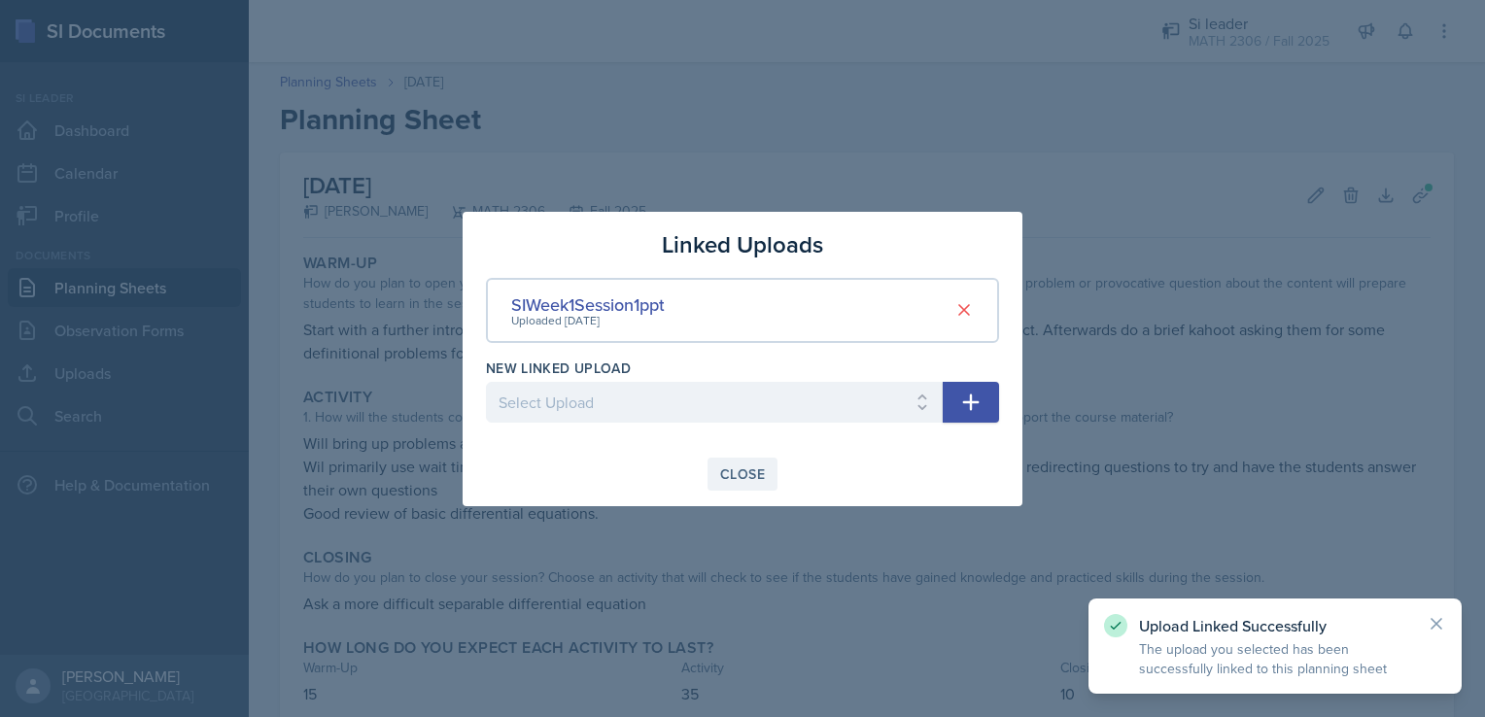
click at [728, 484] on button "Close" at bounding box center [742, 474] width 70 height 33
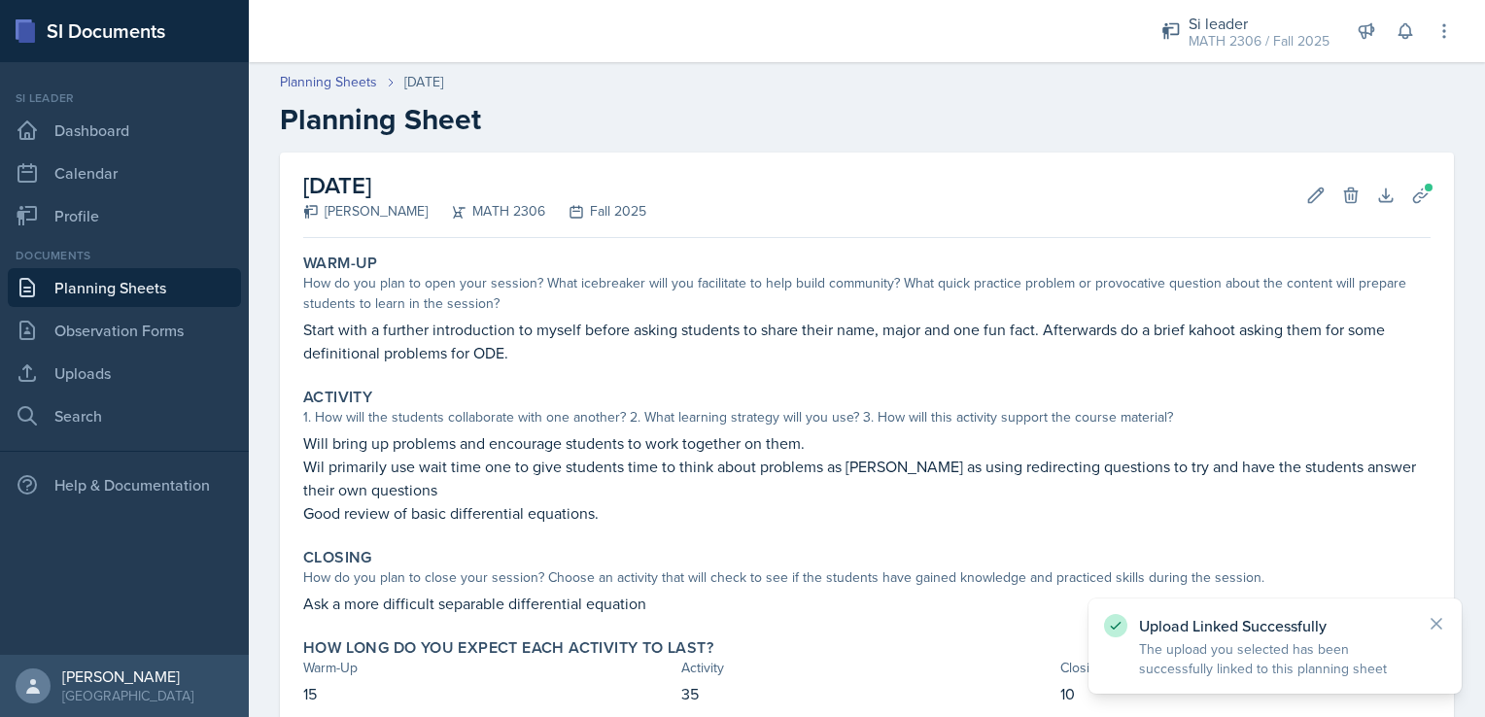
scroll to position [121, 0]
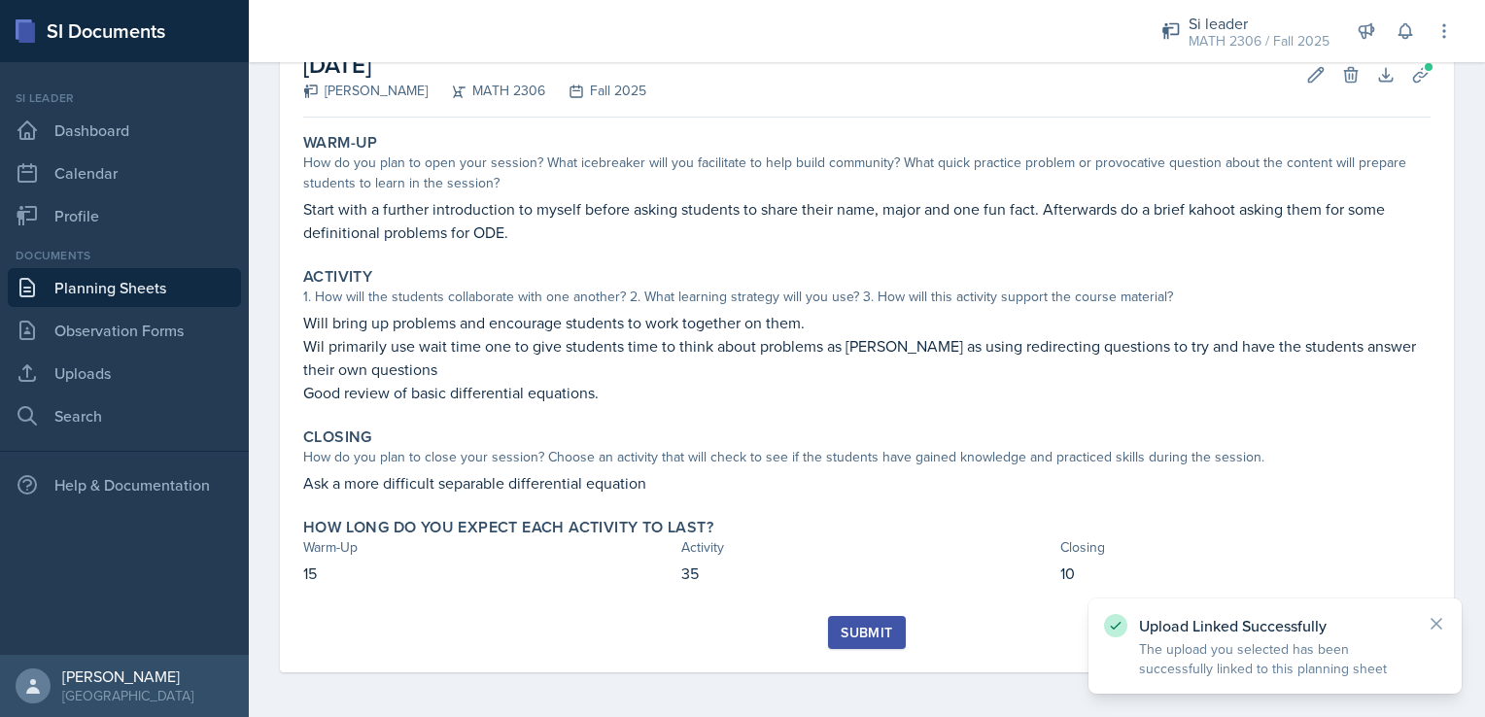
click at [834, 647] on button "Submit" at bounding box center [866, 632] width 77 height 33
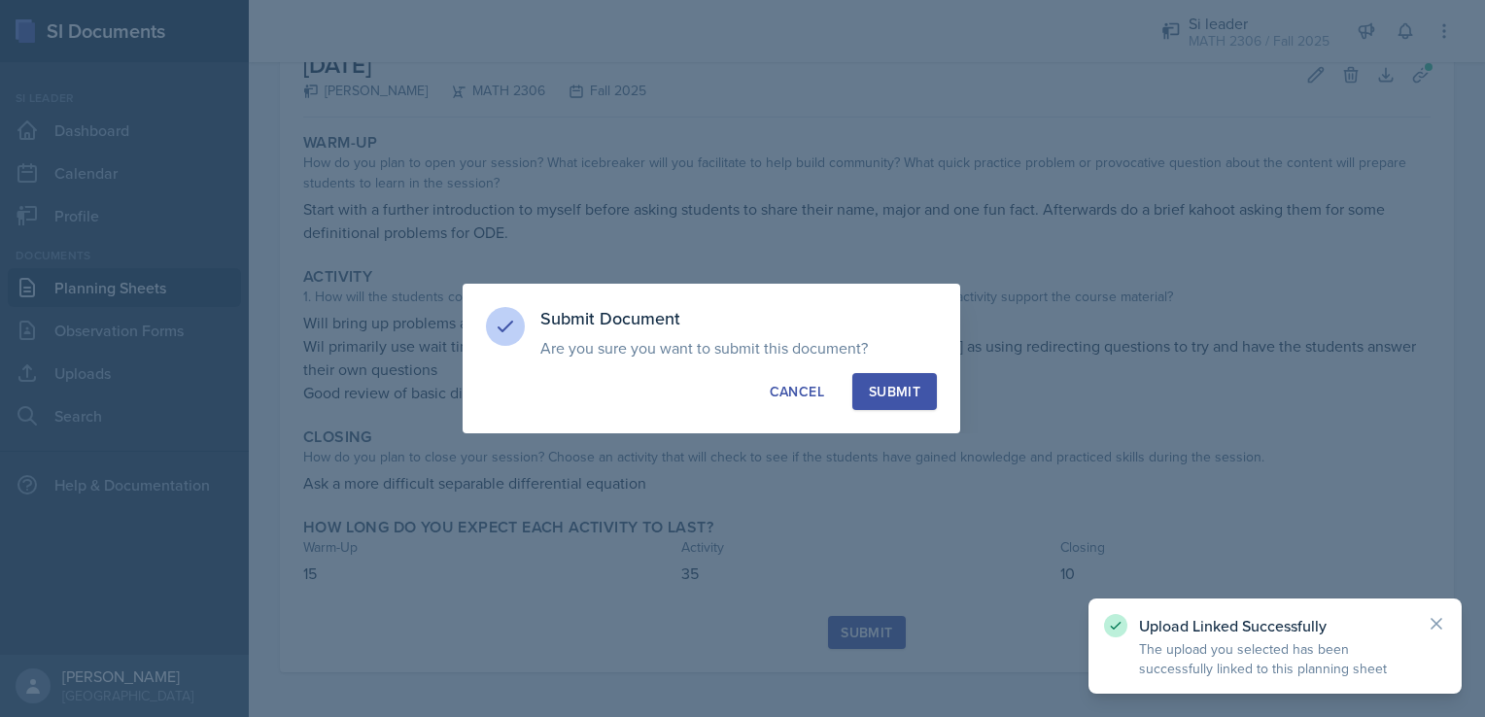
click at [897, 387] on div "Submit" at bounding box center [895, 391] width 52 height 19
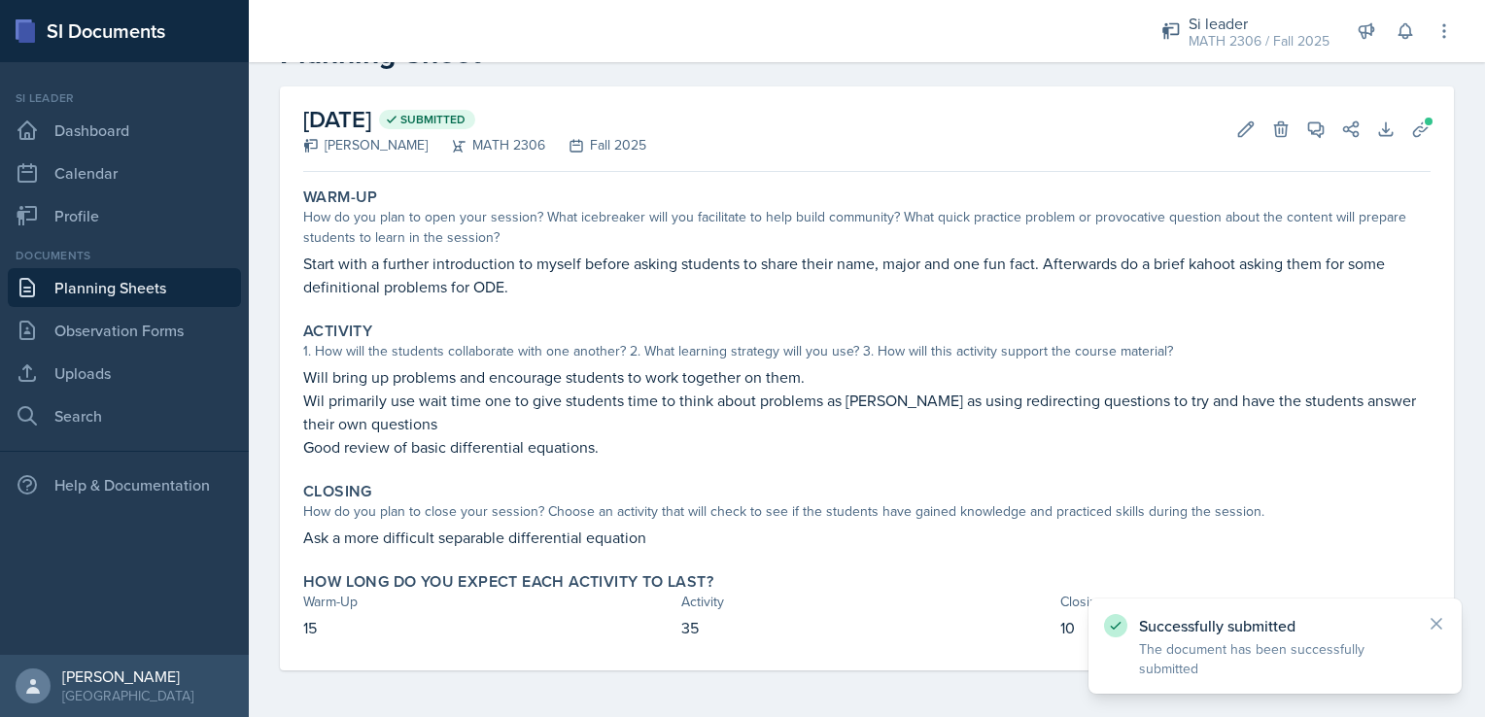
scroll to position [65, 0]
